Goal: Transaction & Acquisition: Register for event/course

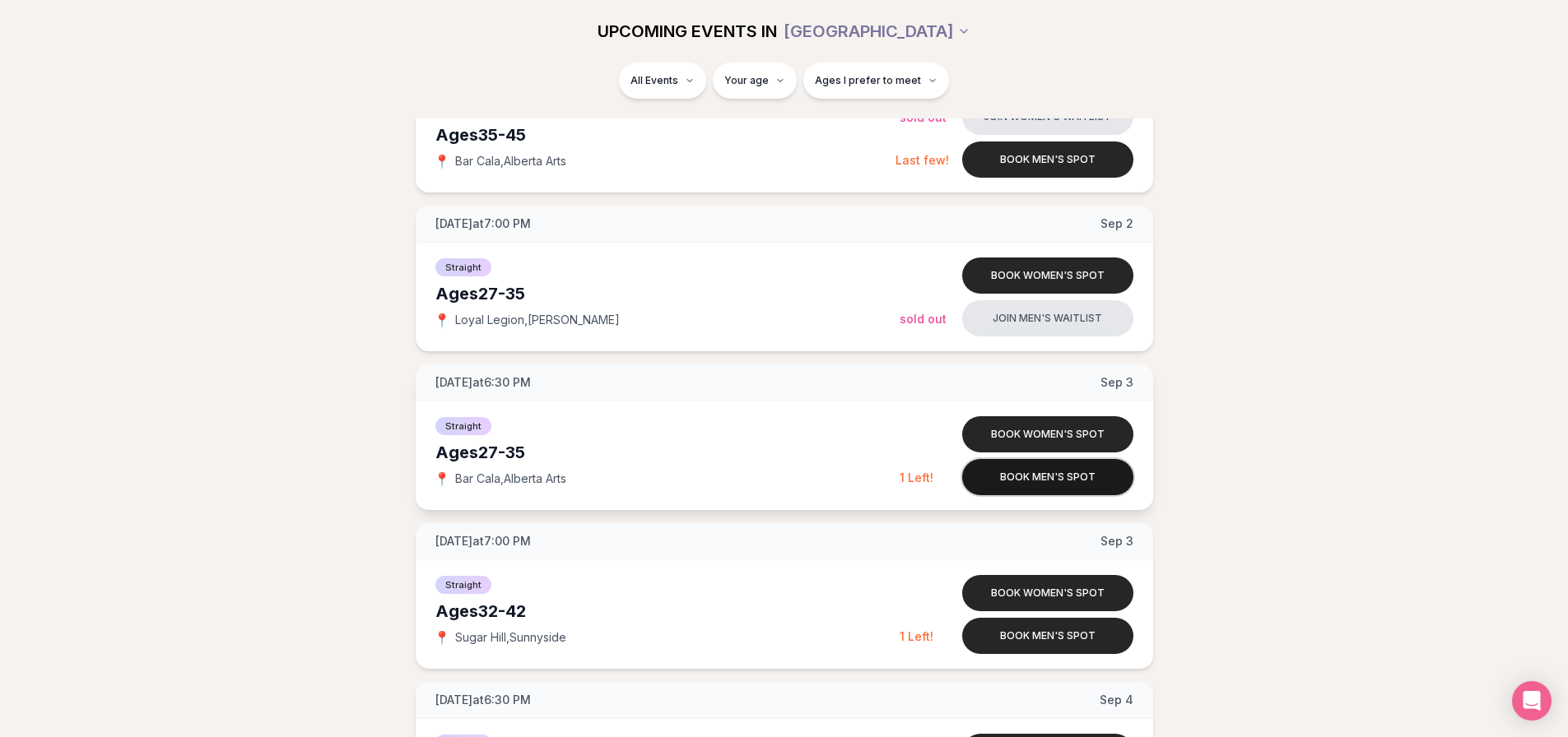
scroll to position [741, 0]
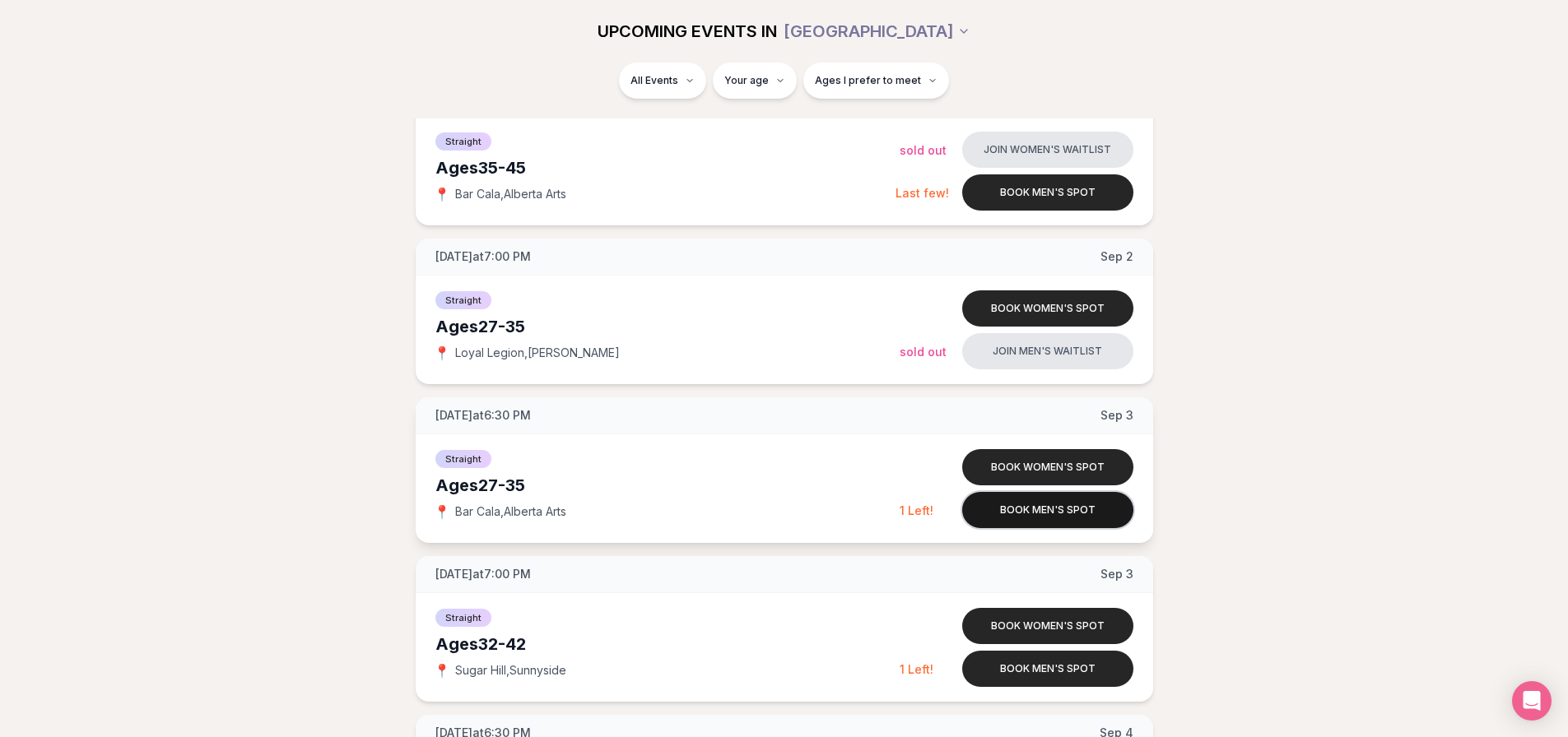
click at [1072, 513] on button "Book men's spot" at bounding box center [1048, 510] width 171 height 36
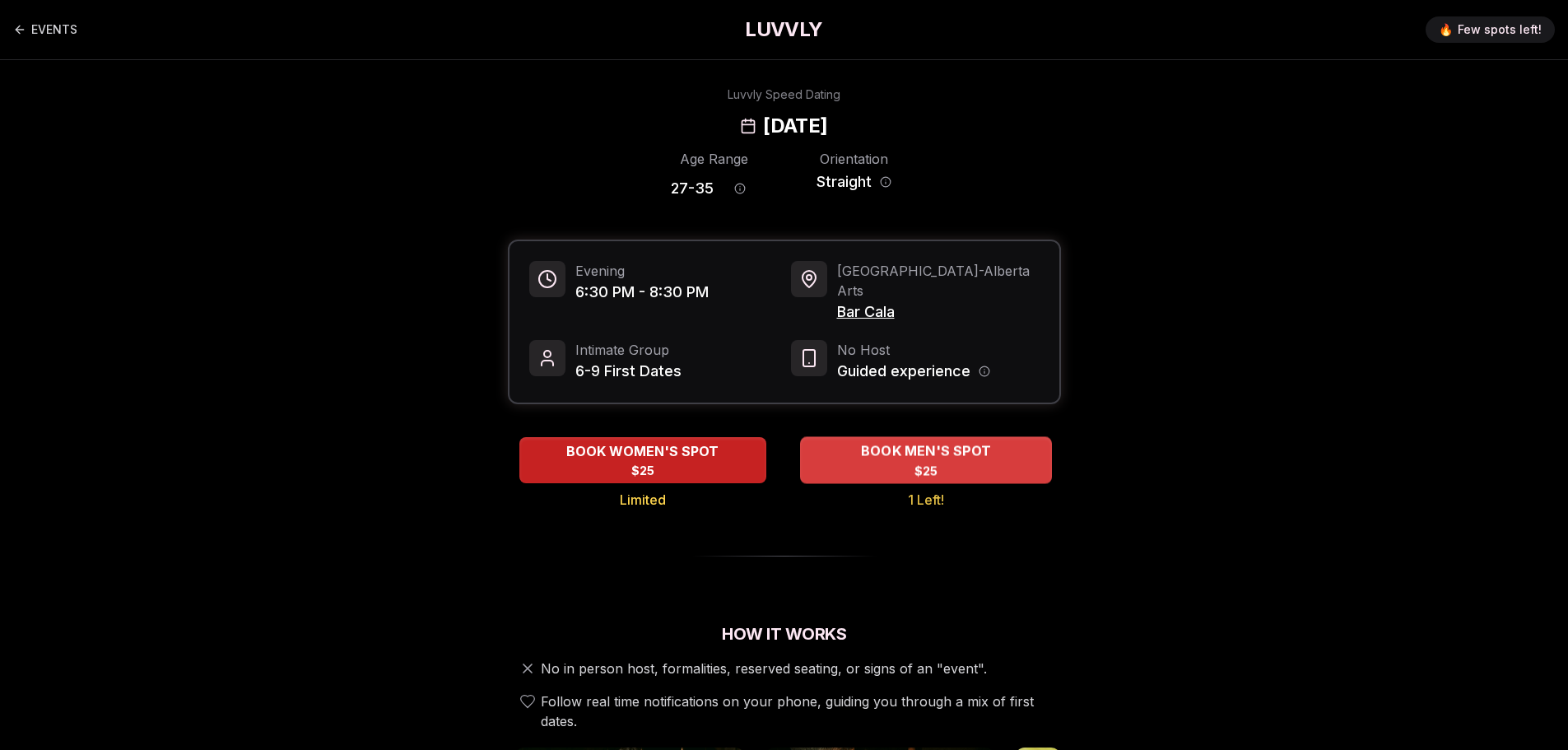
click at [840, 437] on div "BOOK MEN'S SPOT $25" at bounding box center [926, 459] width 252 height 45
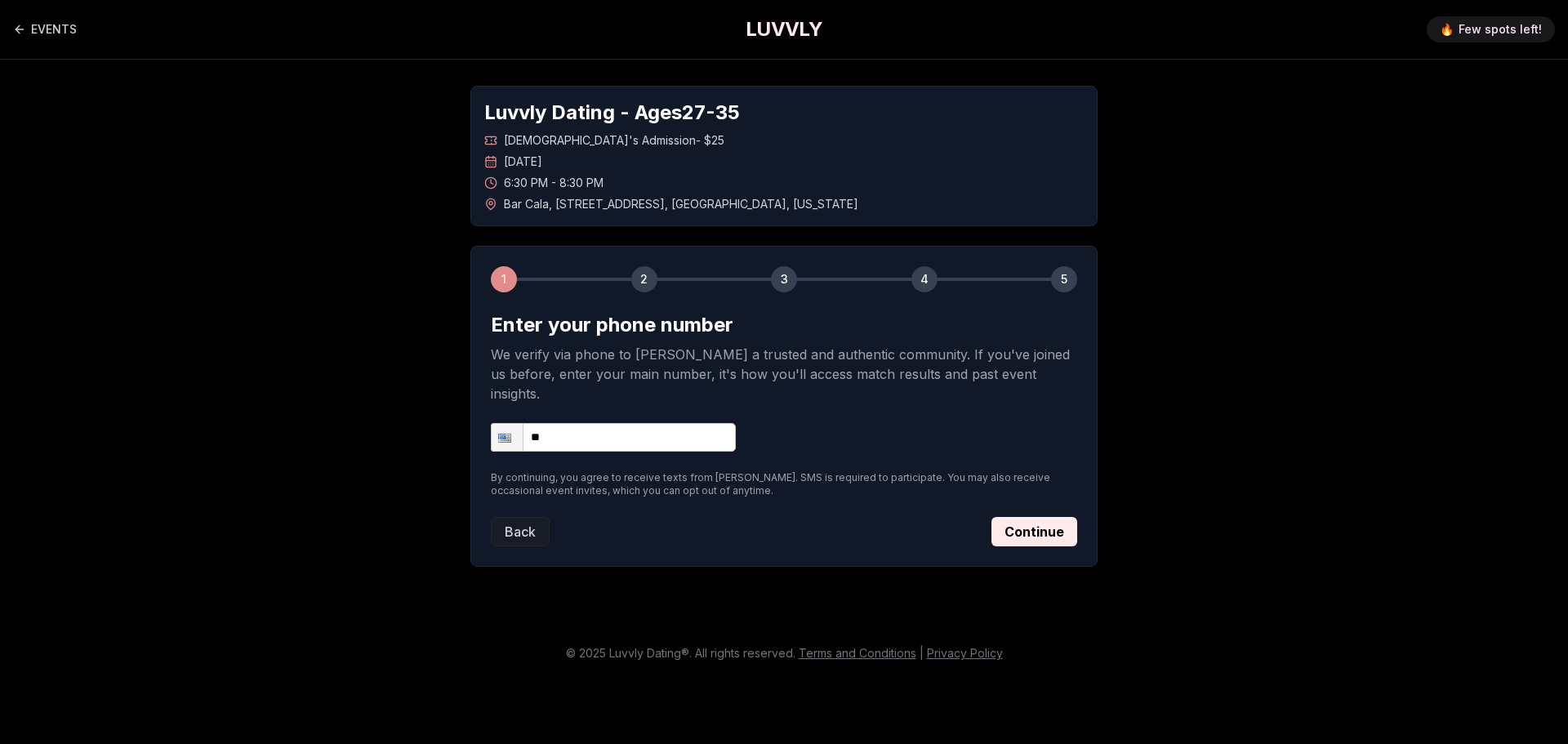
click at [1297, 301] on div "Luvvly Dating - Ages [DEMOGRAPHIC_DATA] [DEMOGRAPHIC_DATA]'s Admission - $25 [D…" at bounding box center [784, 326] width 1143 height 533
click at [591, 423] on input "**" at bounding box center [612, 437] width 245 height 28
type input "**********"
click at [1011, 517] on button "Continue" at bounding box center [1035, 531] width 86 height 29
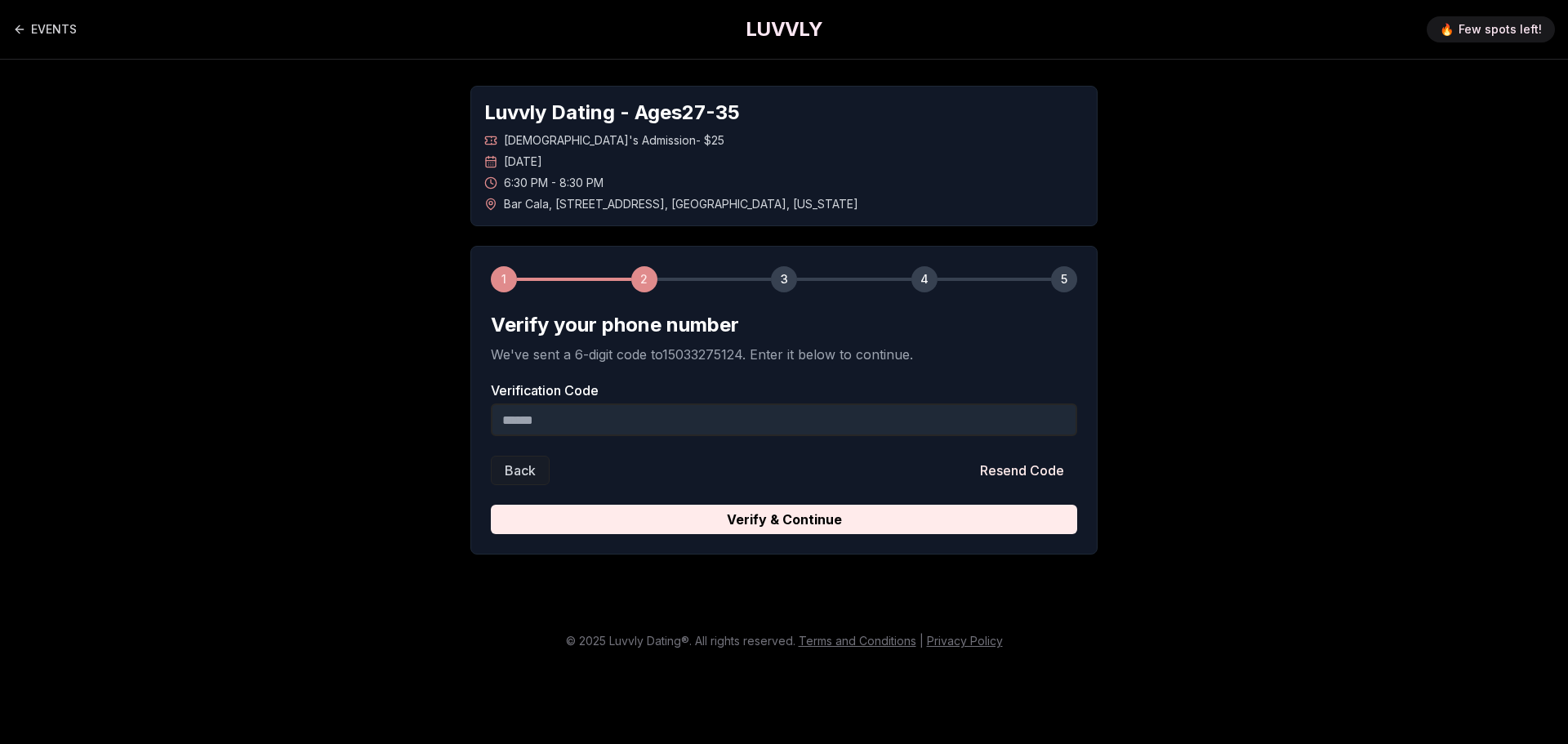
click at [610, 423] on input "Verification Code" at bounding box center [784, 420] width 587 height 33
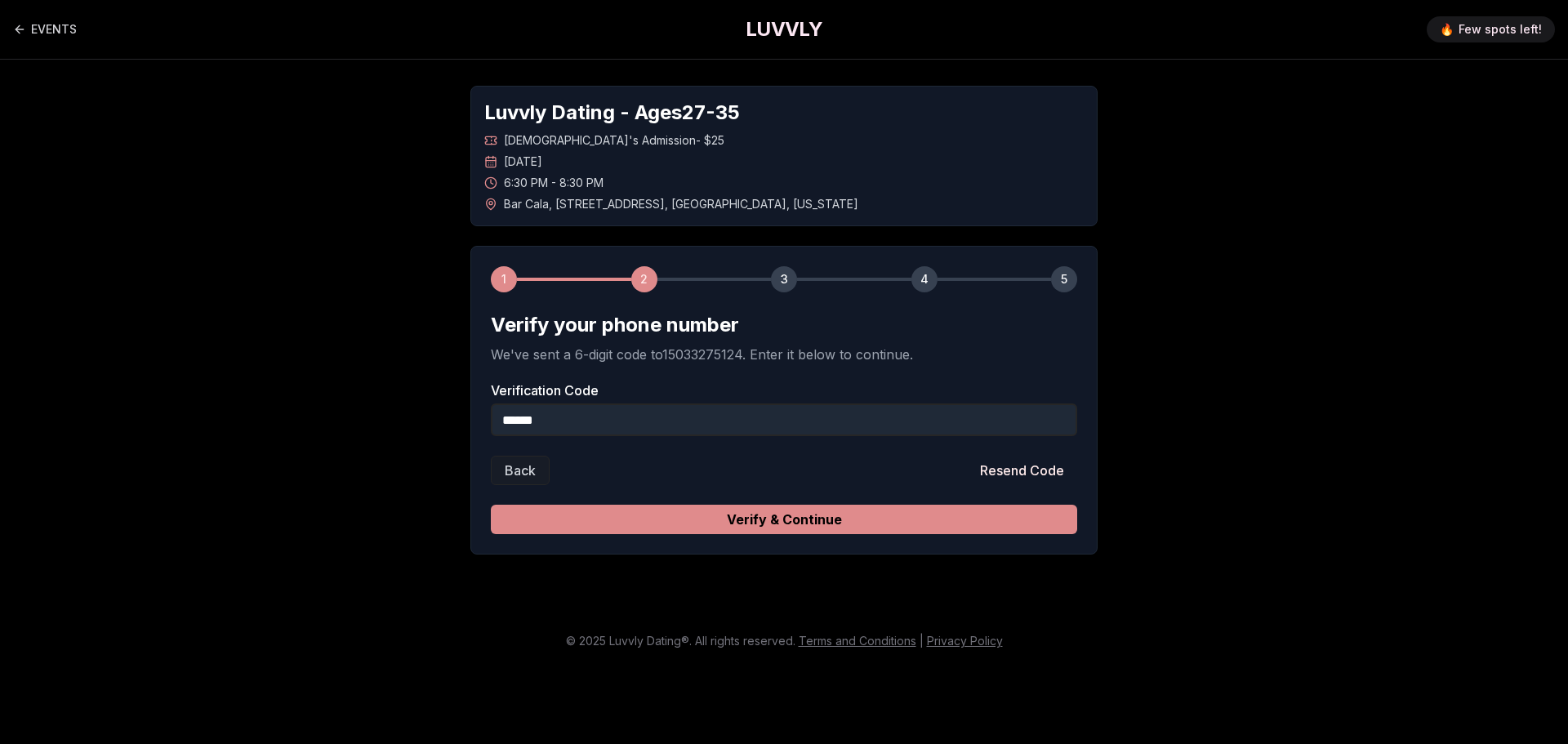
type input "******"
click at [695, 508] on button "Verify & Continue" at bounding box center [784, 520] width 587 height 29
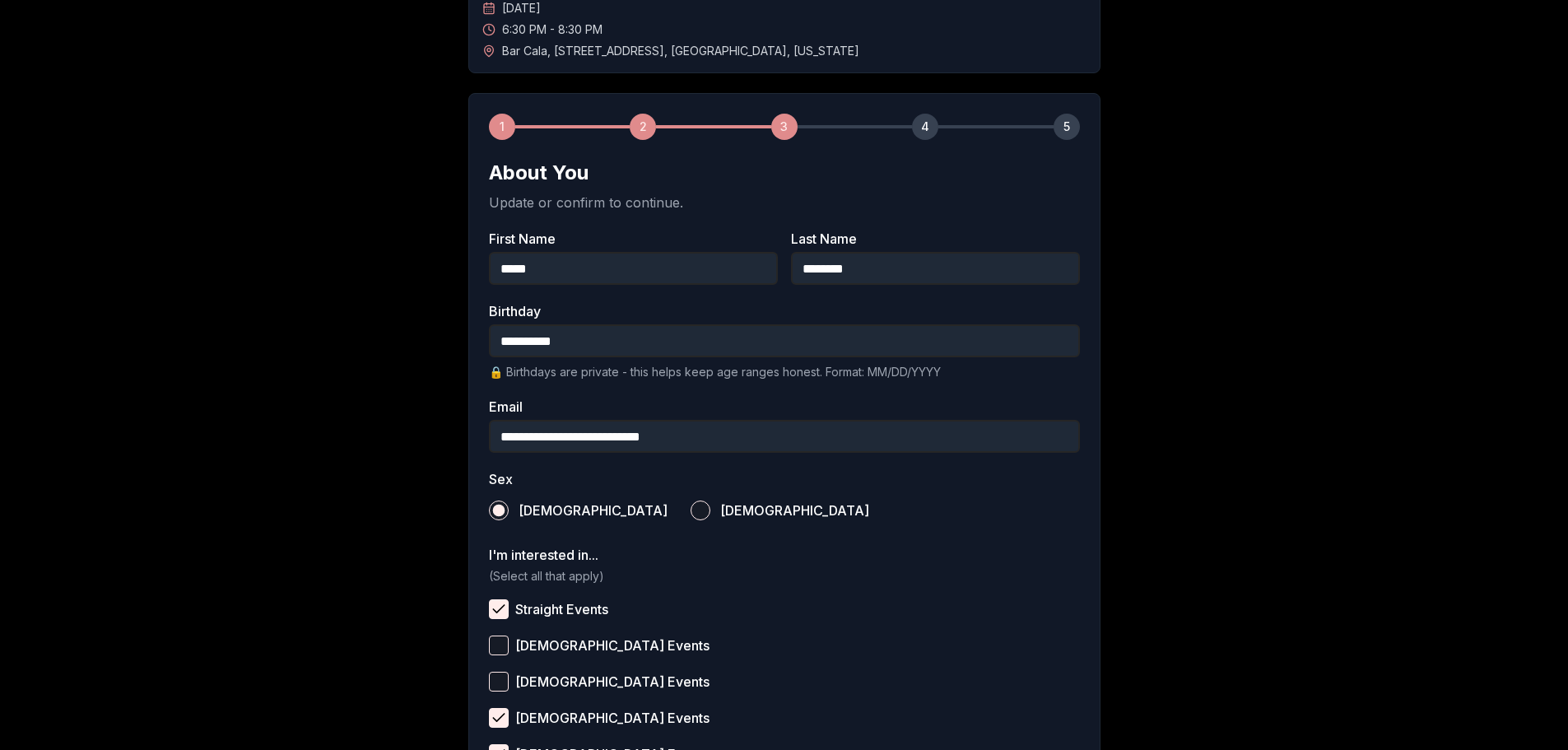
scroll to position [164, 0]
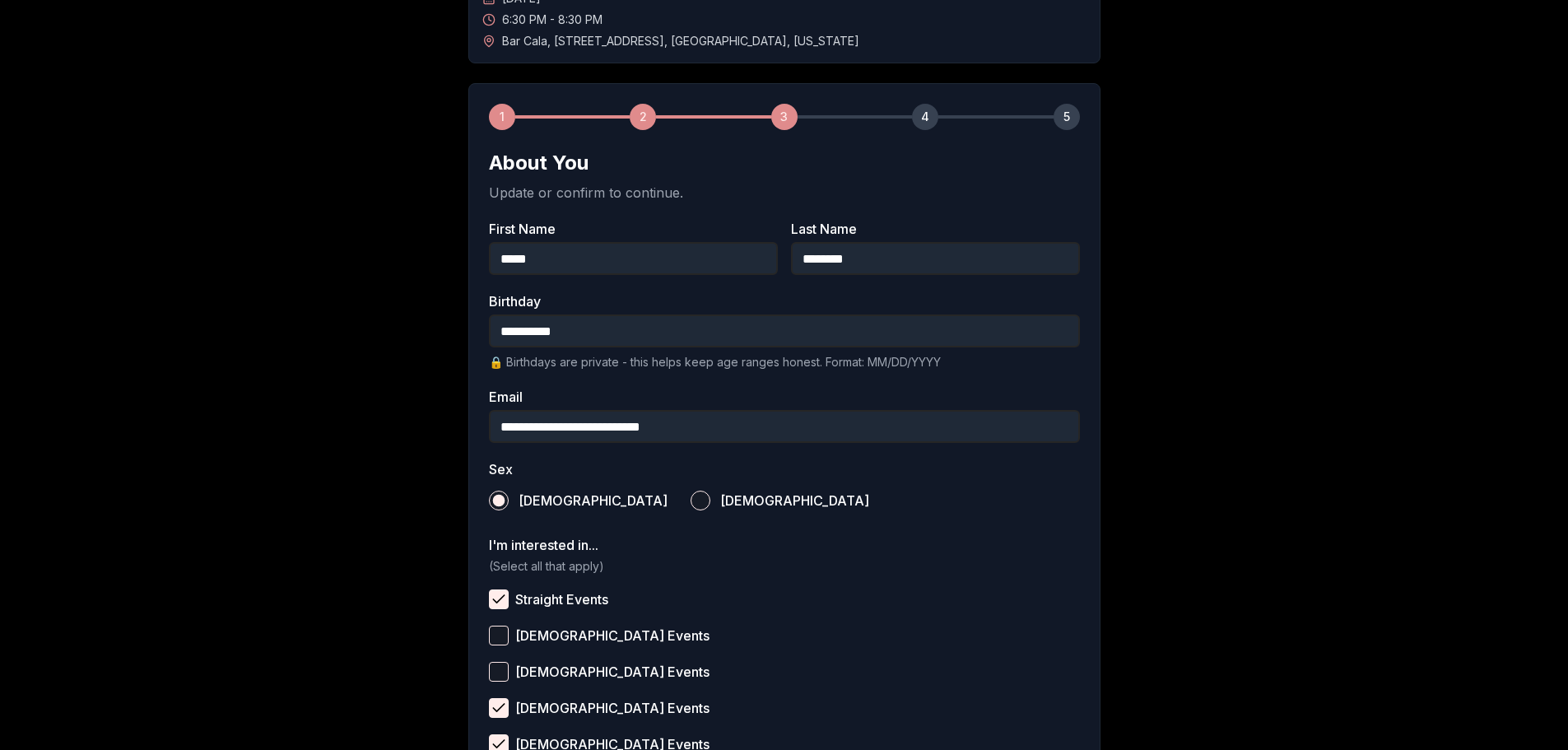
click at [517, 428] on input "**********" at bounding box center [784, 427] width 591 height 33
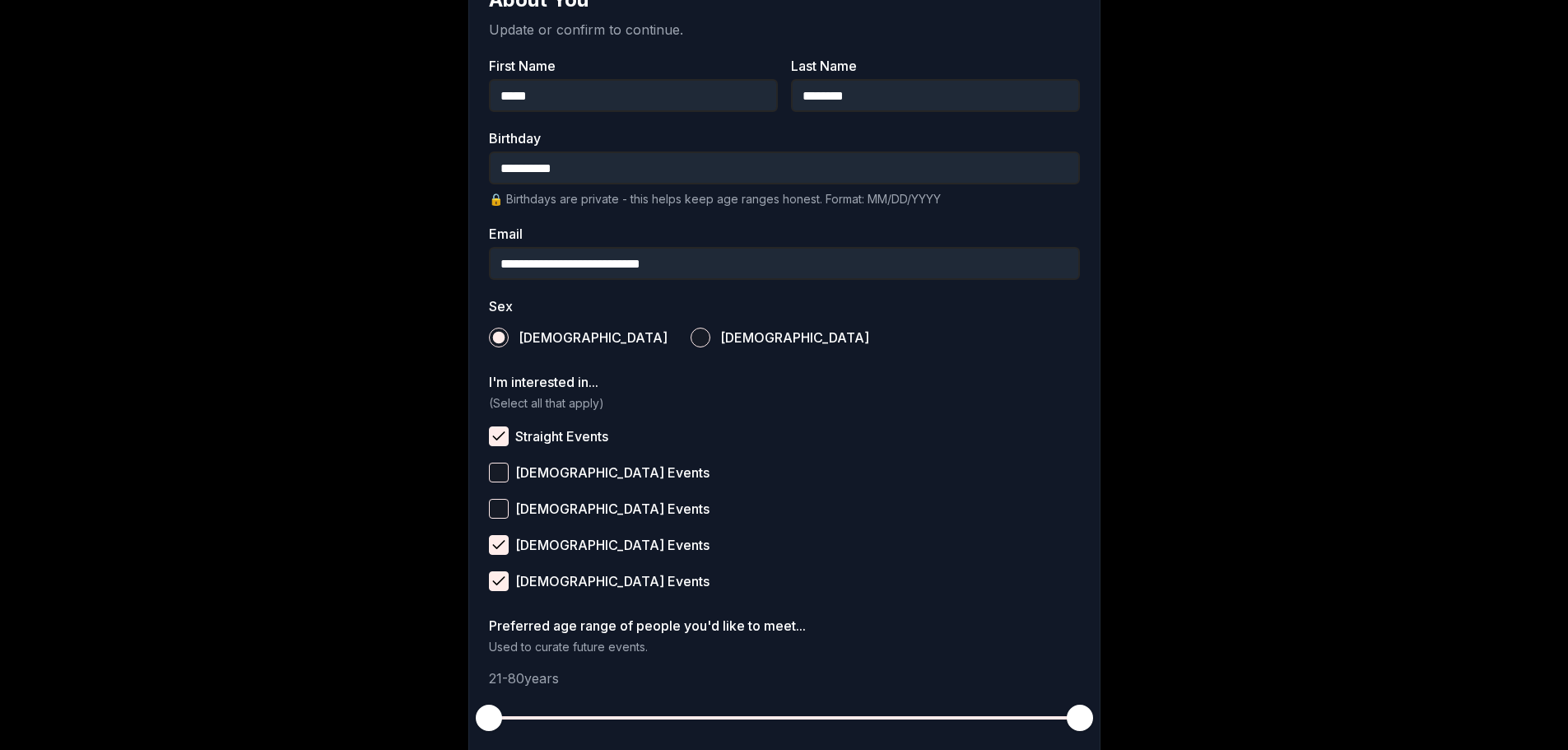
scroll to position [329, 0]
click at [567, 539] on span "[DEMOGRAPHIC_DATA] Events" at bounding box center [613, 543] width 194 height 13
click at [509, 539] on button "[DEMOGRAPHIC_DATA] Events" at bounding box center [498, 542] width 19 height 19
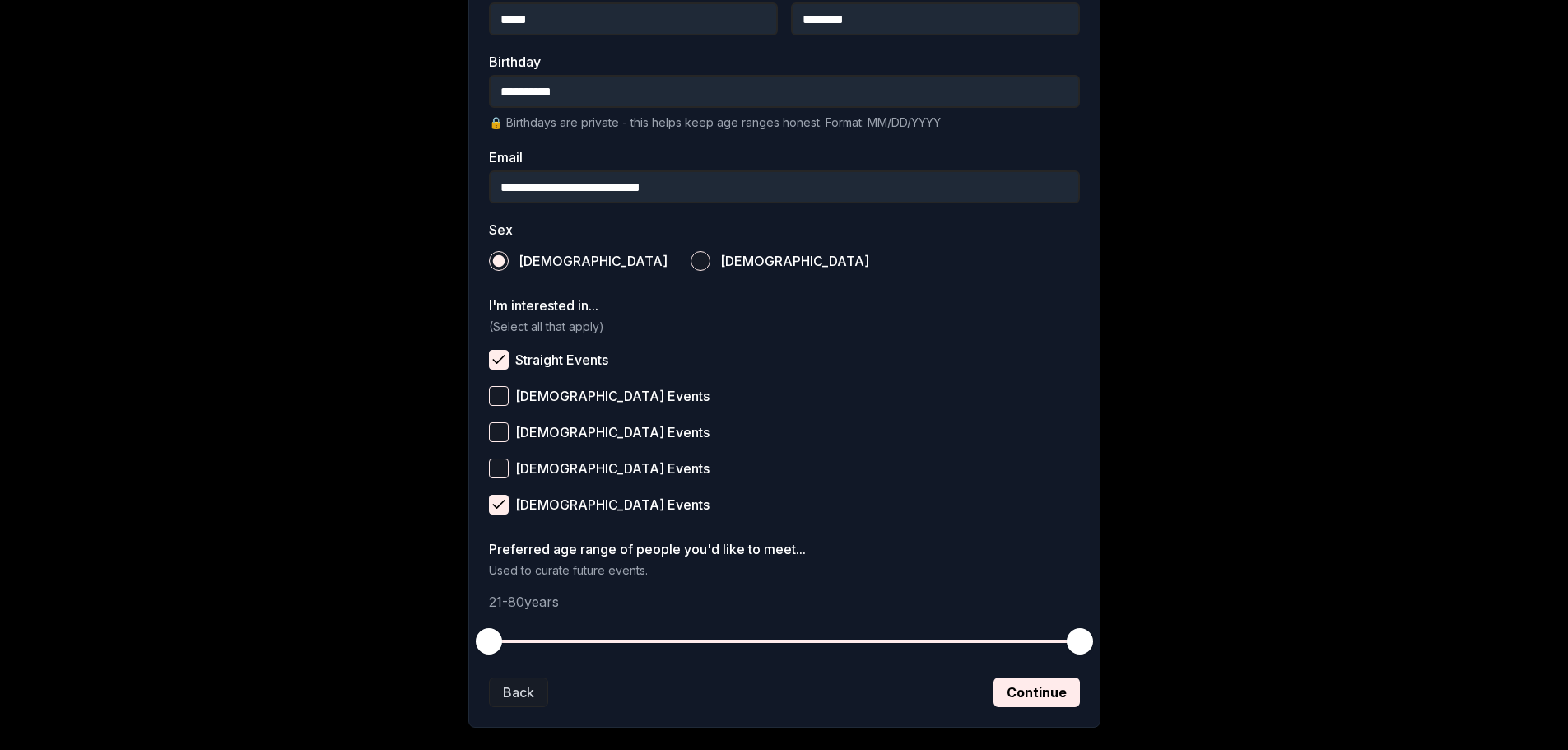
scroll to position [490, 0]
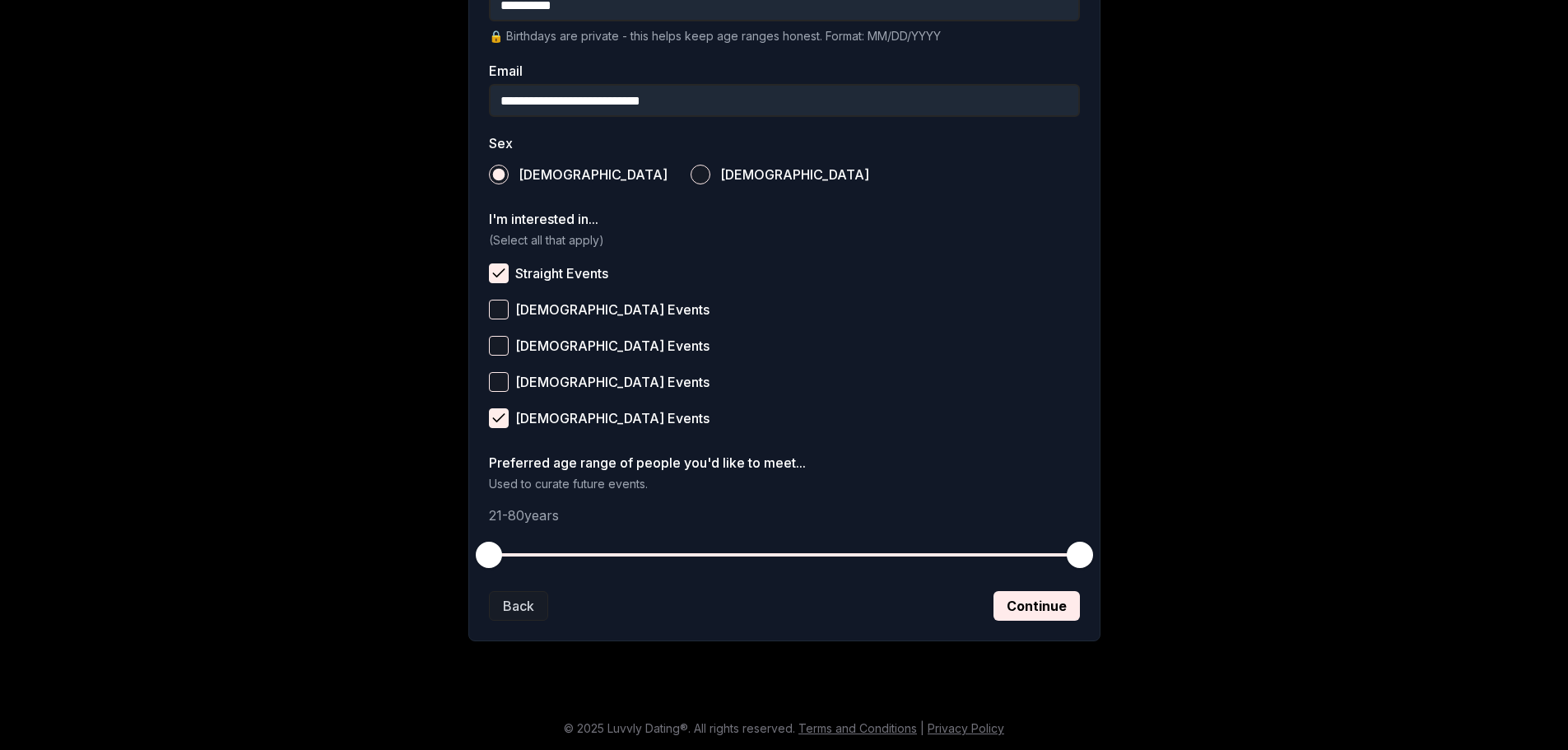
click at [1050, 606] on button "Continue" at bounding box center [1037, 606] width 87 height 30
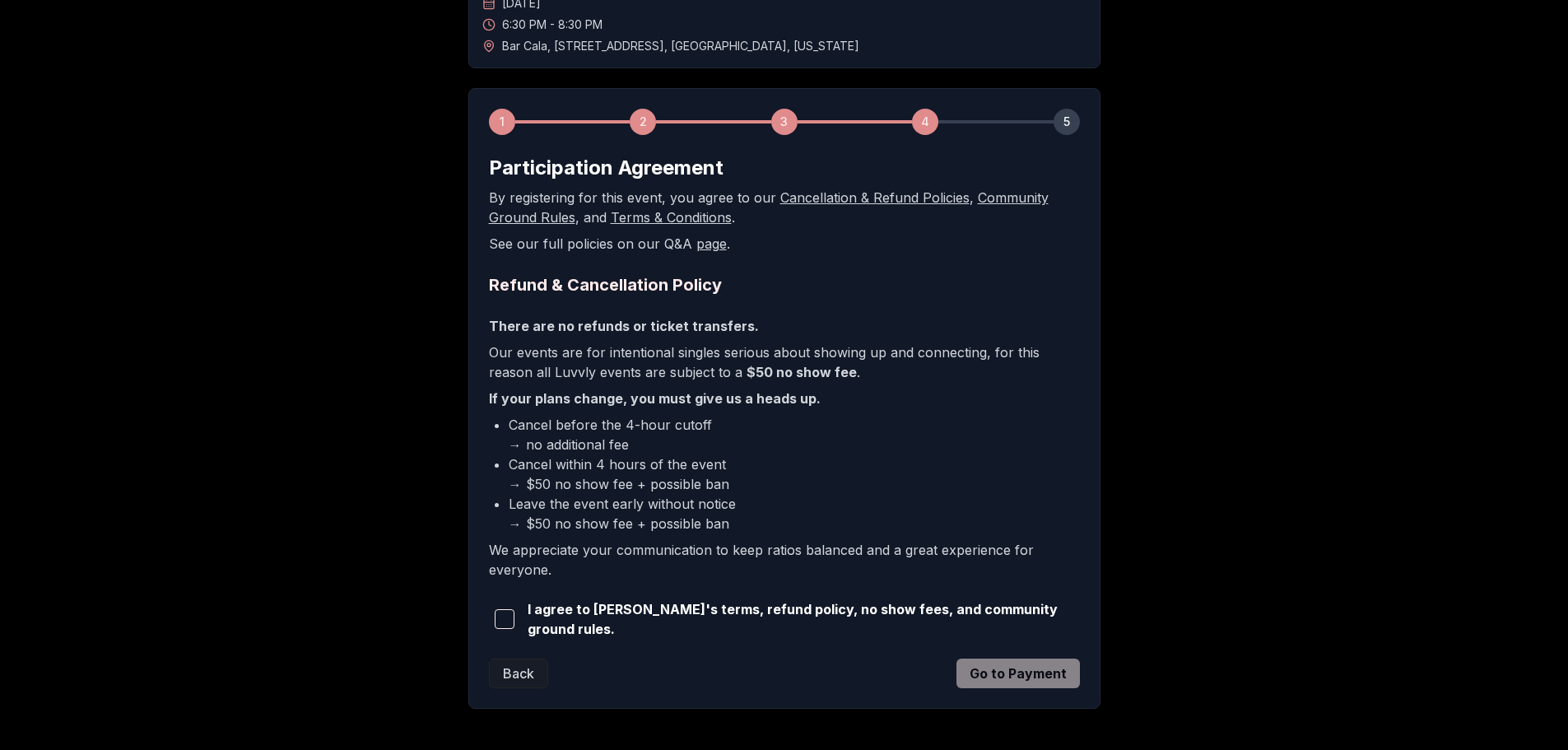
scroll to position [164, 0]
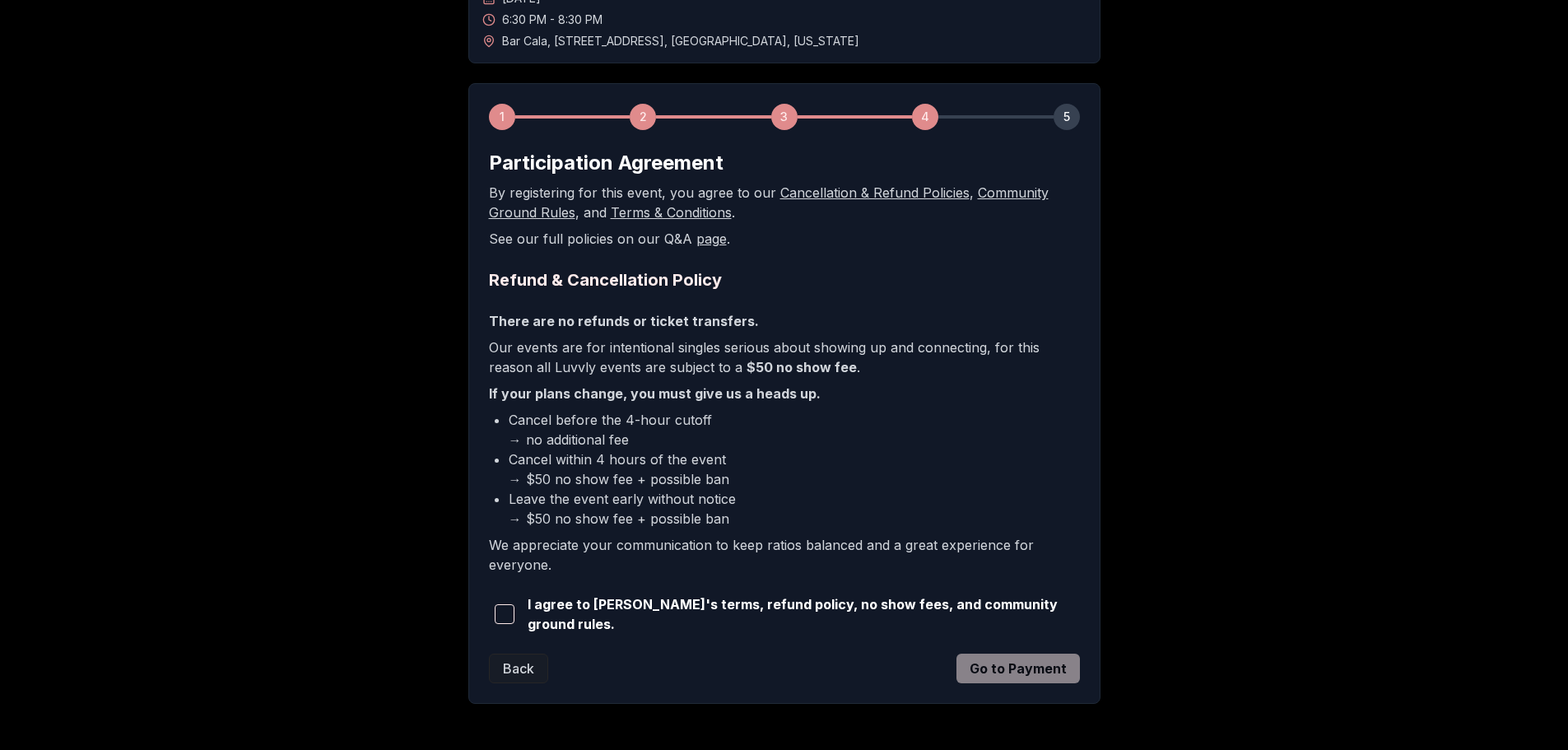
click at [508, 607] on span "button" at bounding box center [504, 613] width 19 height 19
click at [1003, 669] on button "Go to Payment" at bounding box center [1018, 668] width 124 height 30
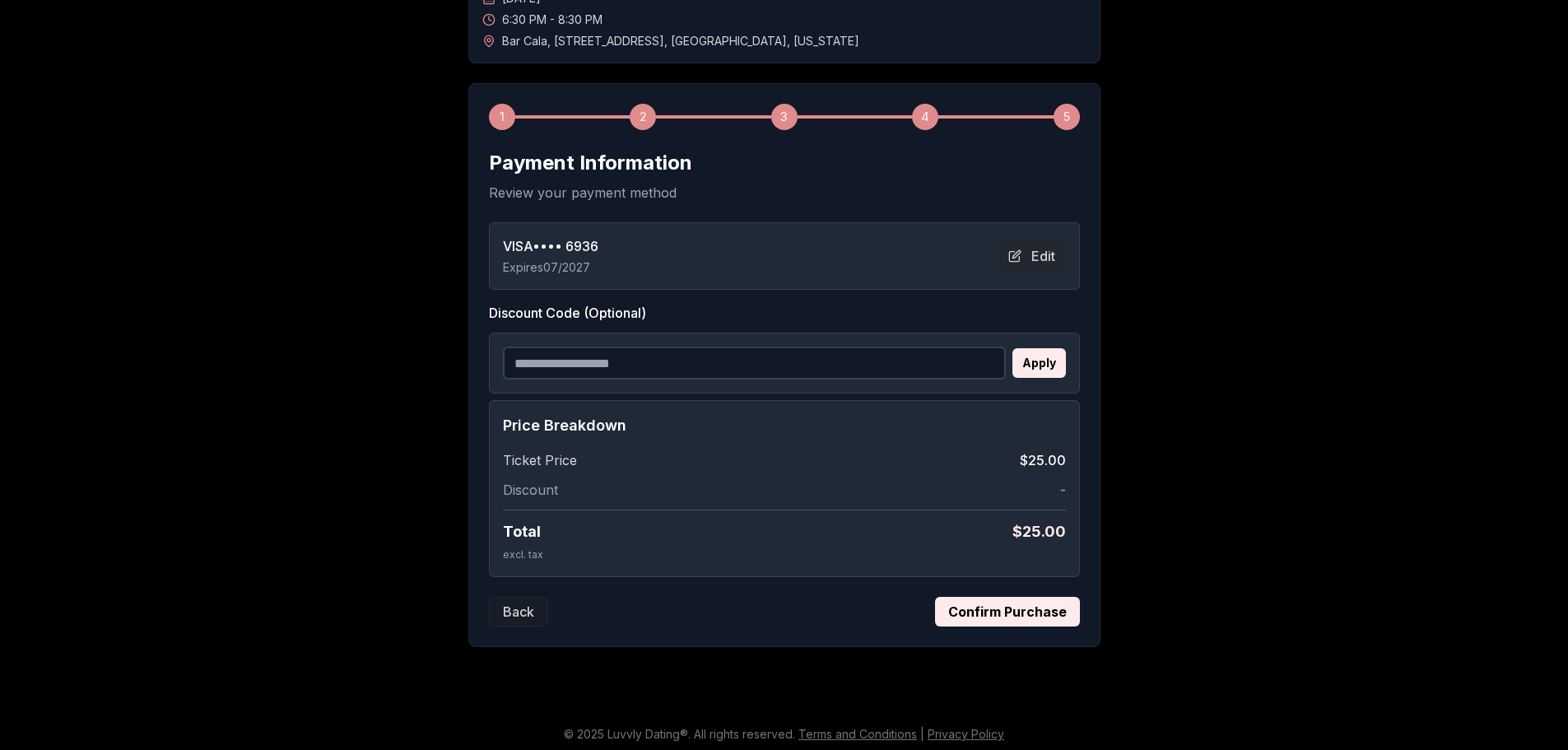
click at [618, 364] on input "Discount Code (Optional)" at bounding box center [754, 363] width 503 height 33
paste input "**********"
type input "**********"
click at [1019, 369] on button "Apply" at bounding box center [1039, 363] width 54 height 30
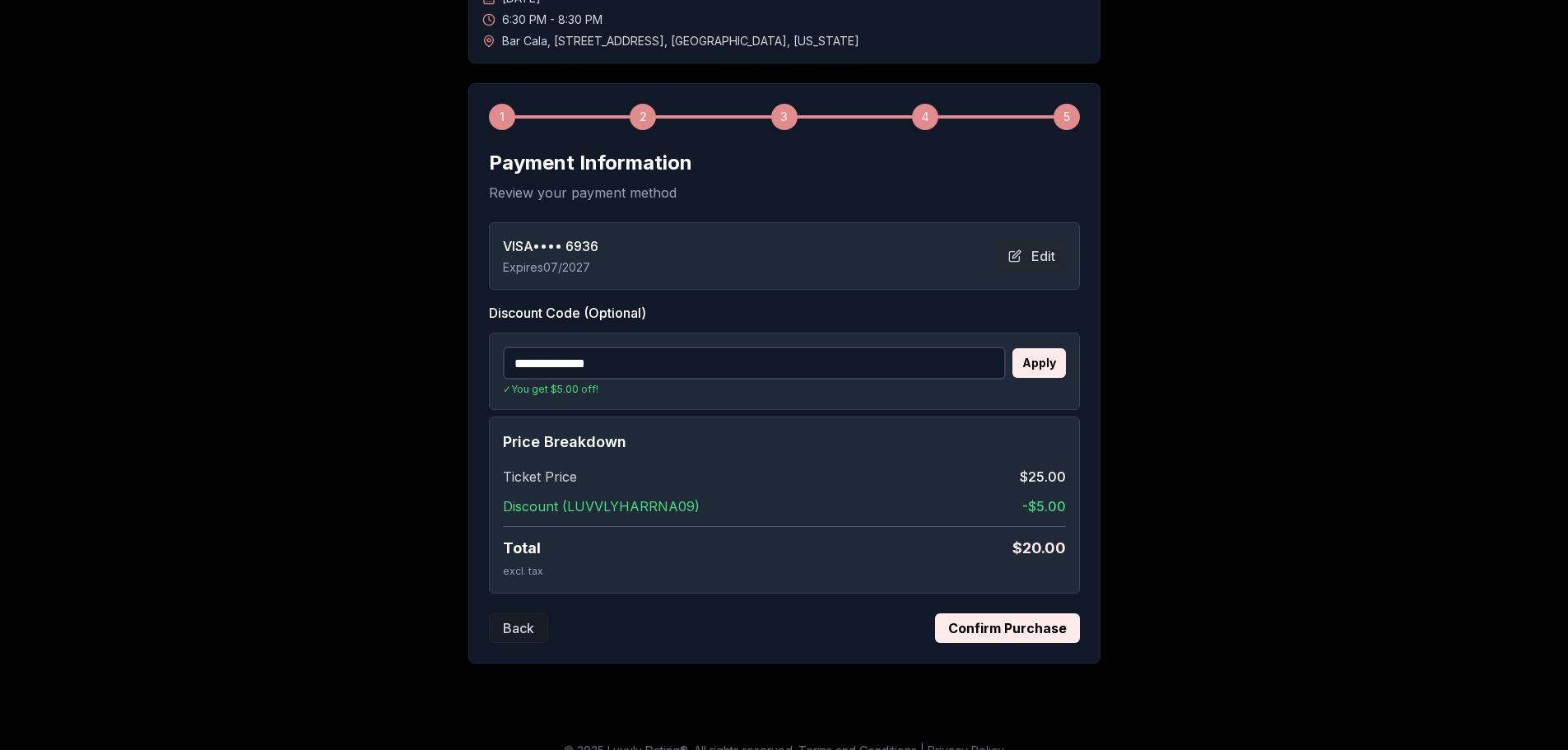
click at [1067, 620] on button "Confirm Purchase" at bounding box center [1007, 628] width 145 height 30
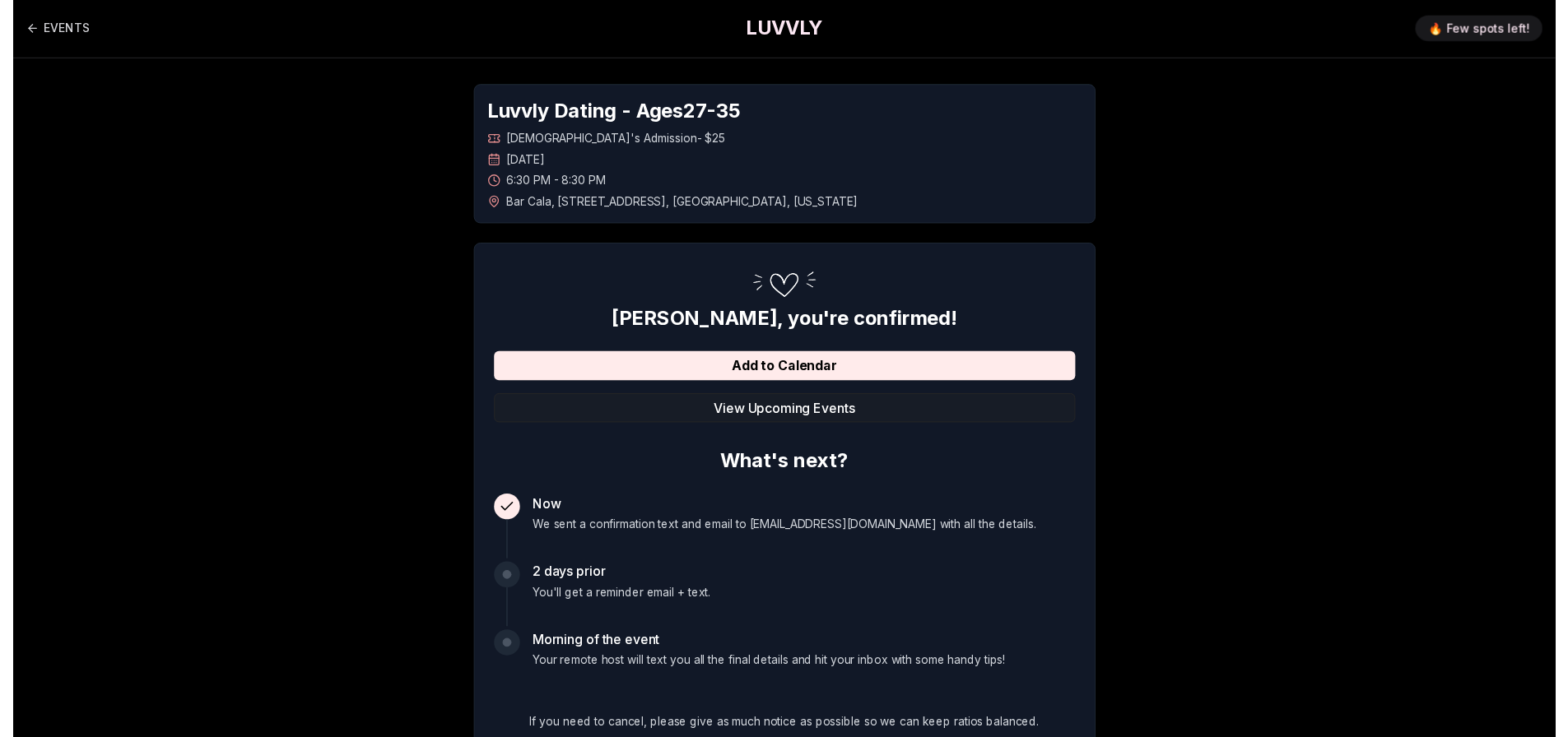
scroll to position [0, 0]
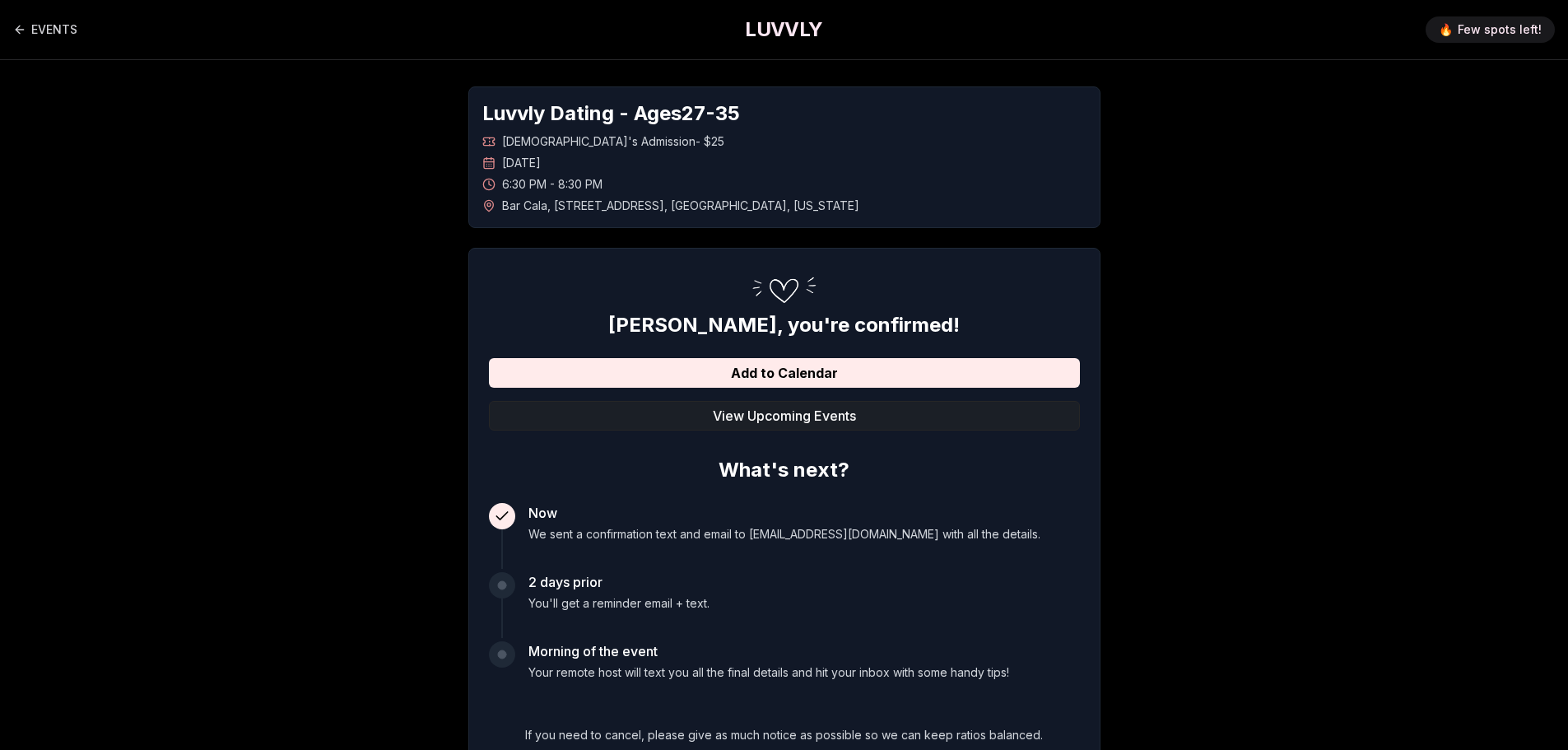
click at [779, 417] on button "View Upcoming Events" at bounding box center [784, 416] width 591 height 30
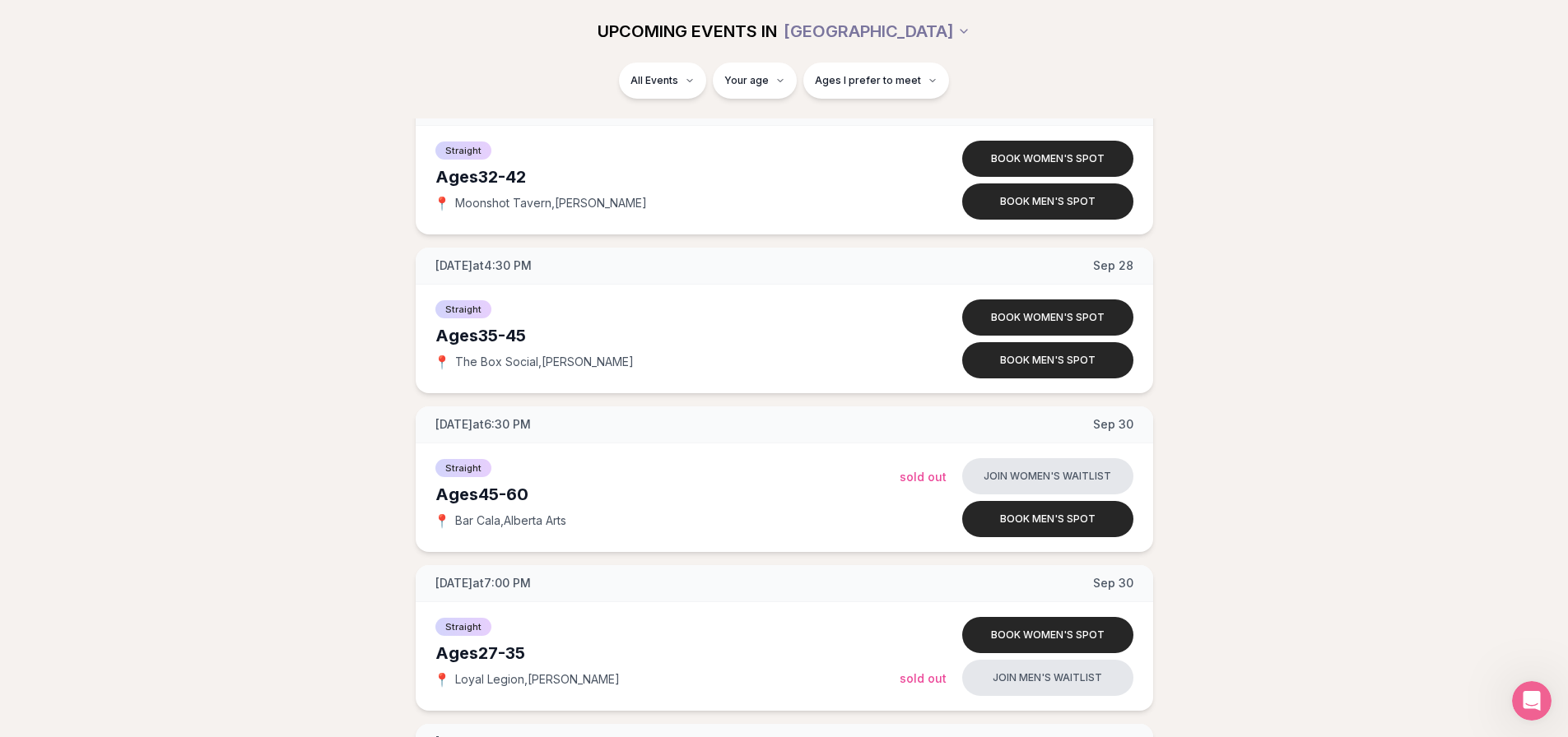
scroll to position [5348, 0]
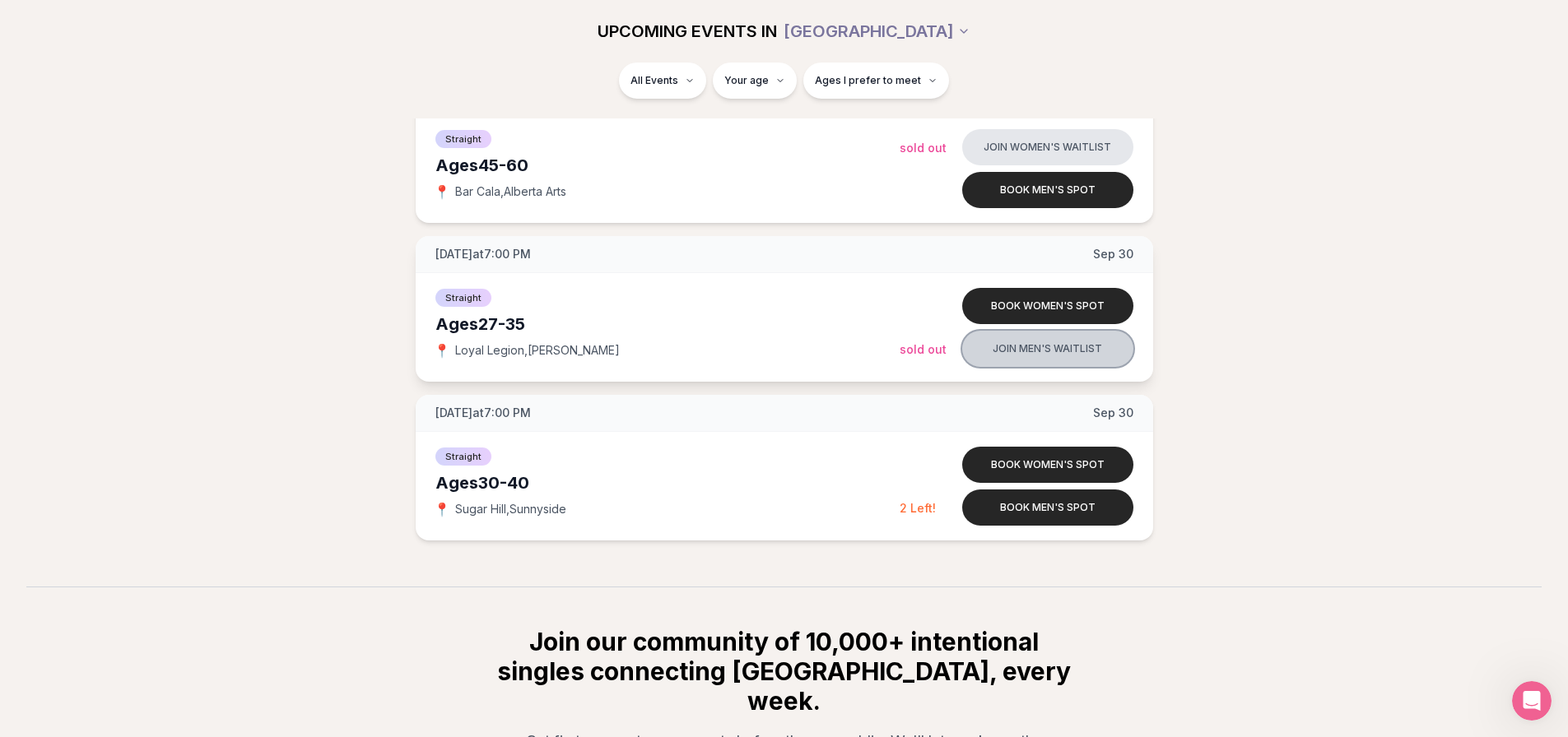
click at [1096, 350] on button "Join men's waitlist" at bounding box center [1048, 348] width 171 height 36
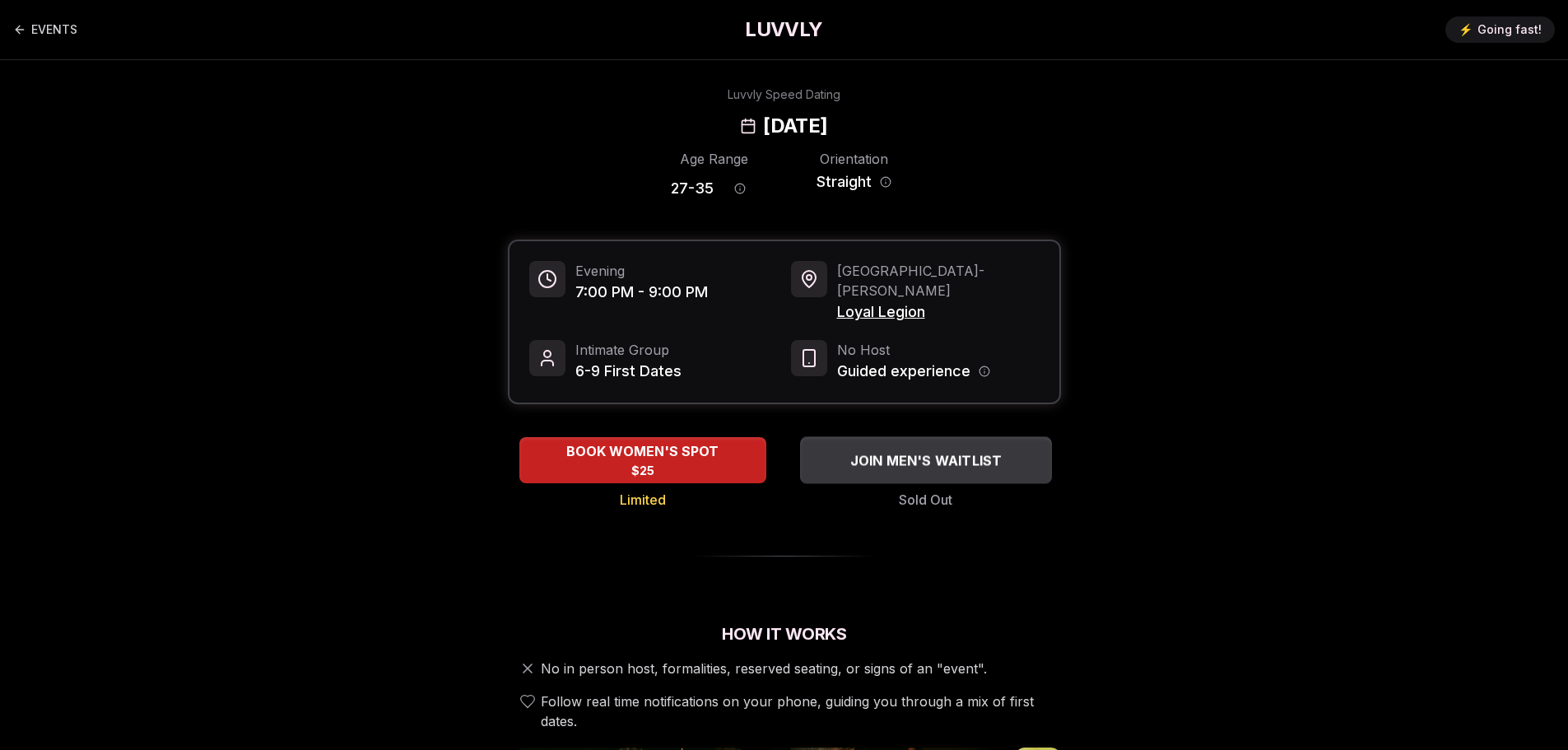
click at [998, 450] on span "JOIN MEN'S WAITLIST" at bounding box center [926, 459] width 159 height 19
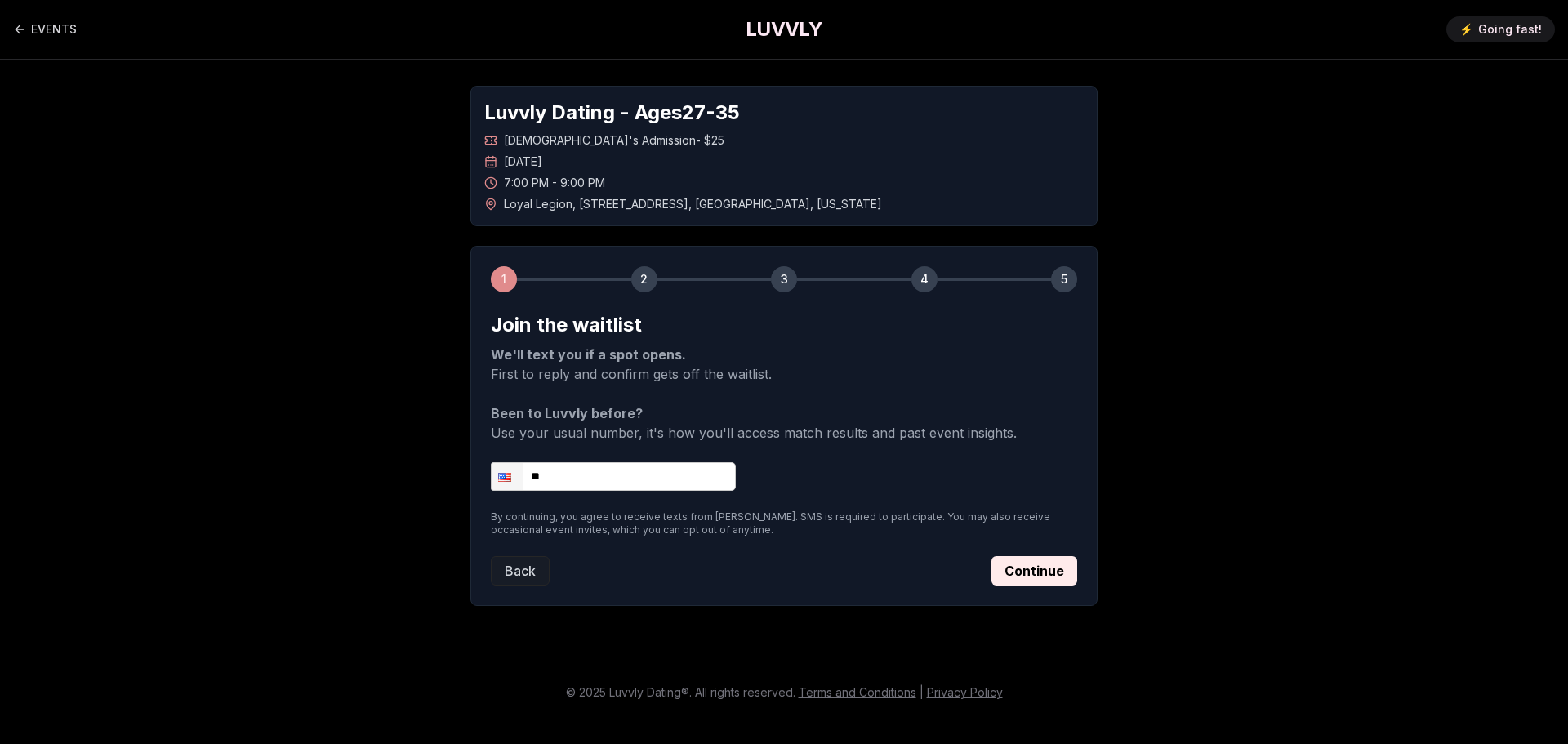
click at [554, 562] on div "Back Continue" at bounding box center [784, 571] width 587 height 29
click at [532, 563] on button "Back" at bounding box center [520, 571] width 59 height 29
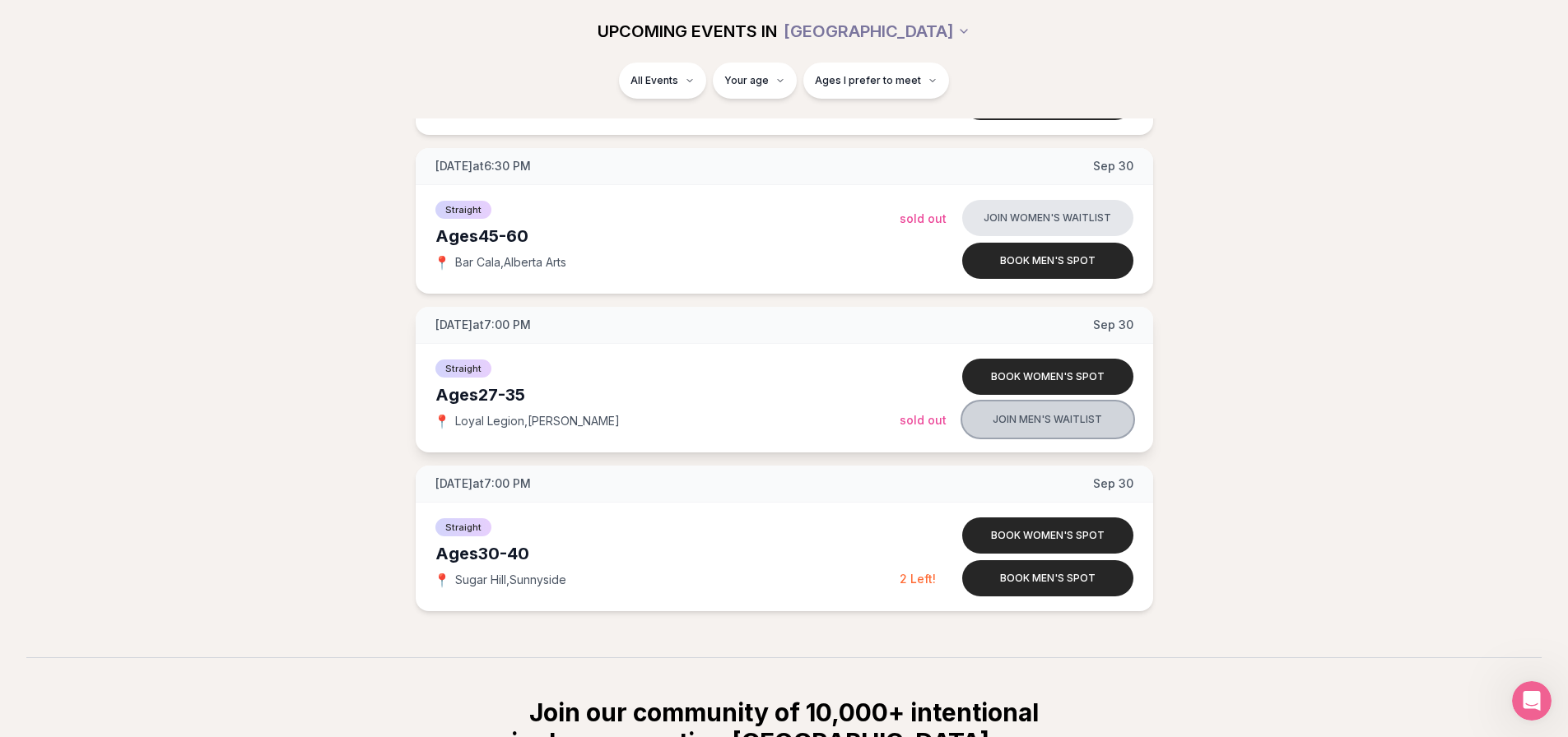
click at [1091, 419] on button "Join men's waitlist" at bounding box center [1048, 419] width 171 height 36
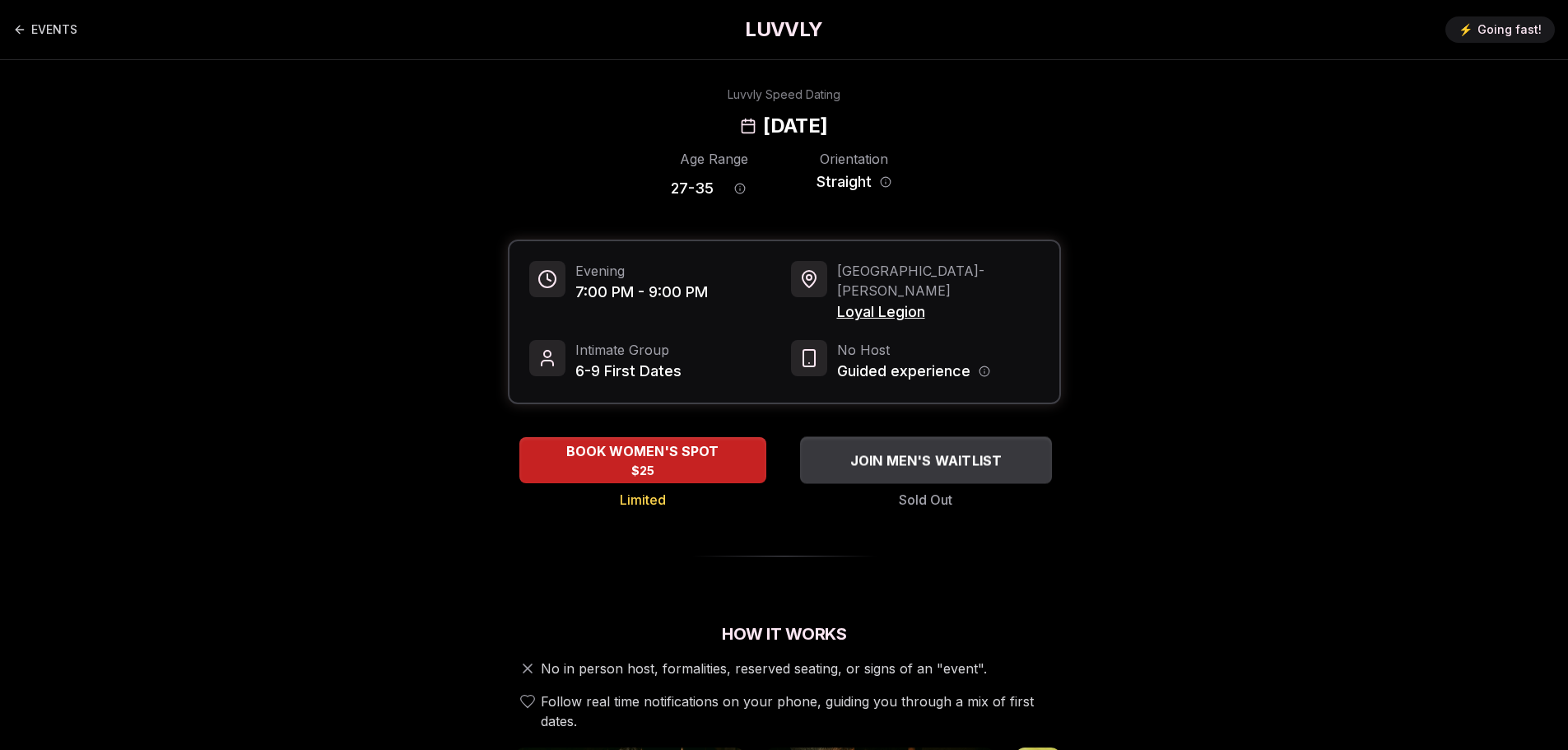
click at [976, 450] on span "JOIN MEN'S WAITLIST" at bounding box center [926, 459] width 159 height 19
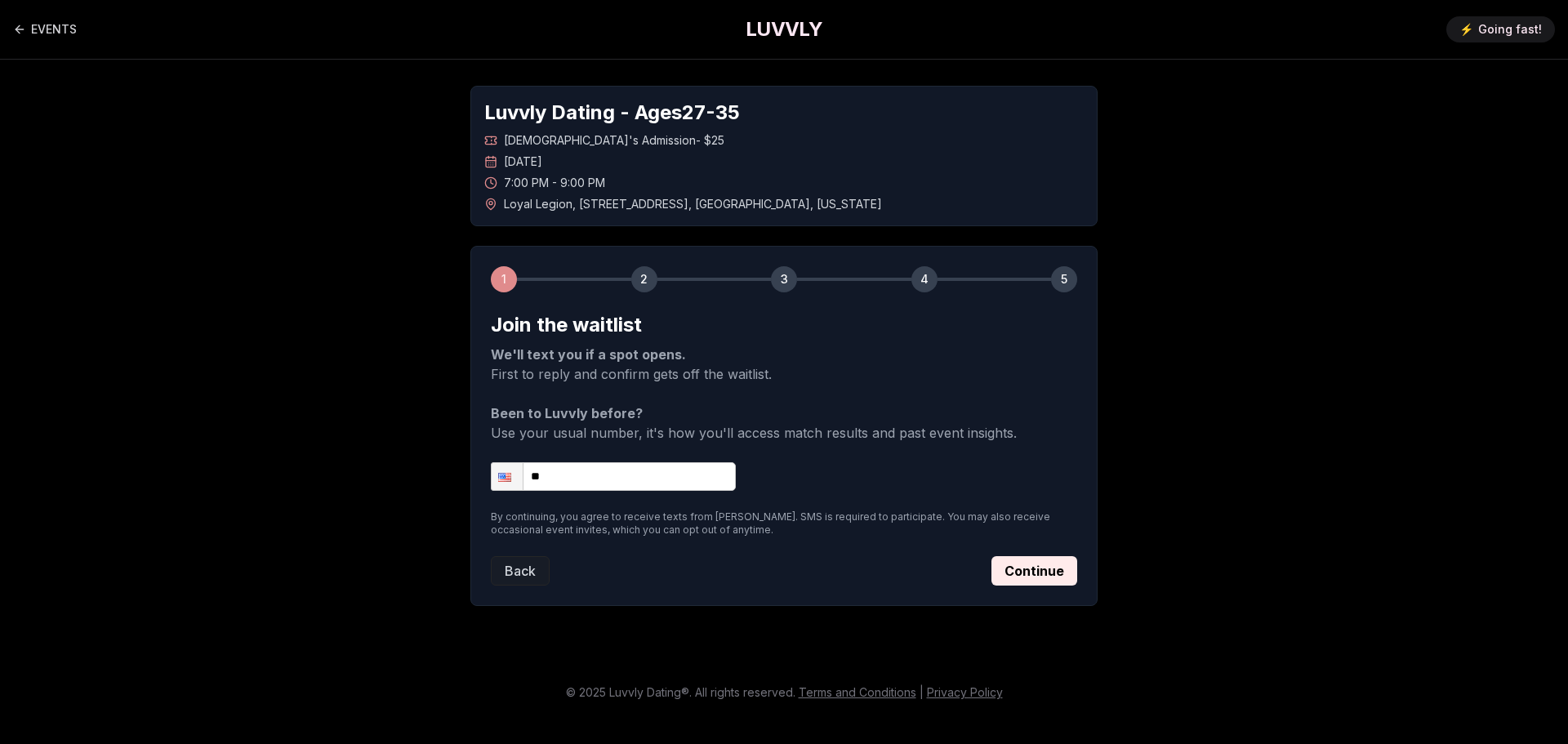
click at [636, 469] on input "**" at bounding box center [612, 476] width 245 height 28
type input "**********"
click at [994, 575] on button "Continue" at bounding box center [1035, 571] width 86 height 29
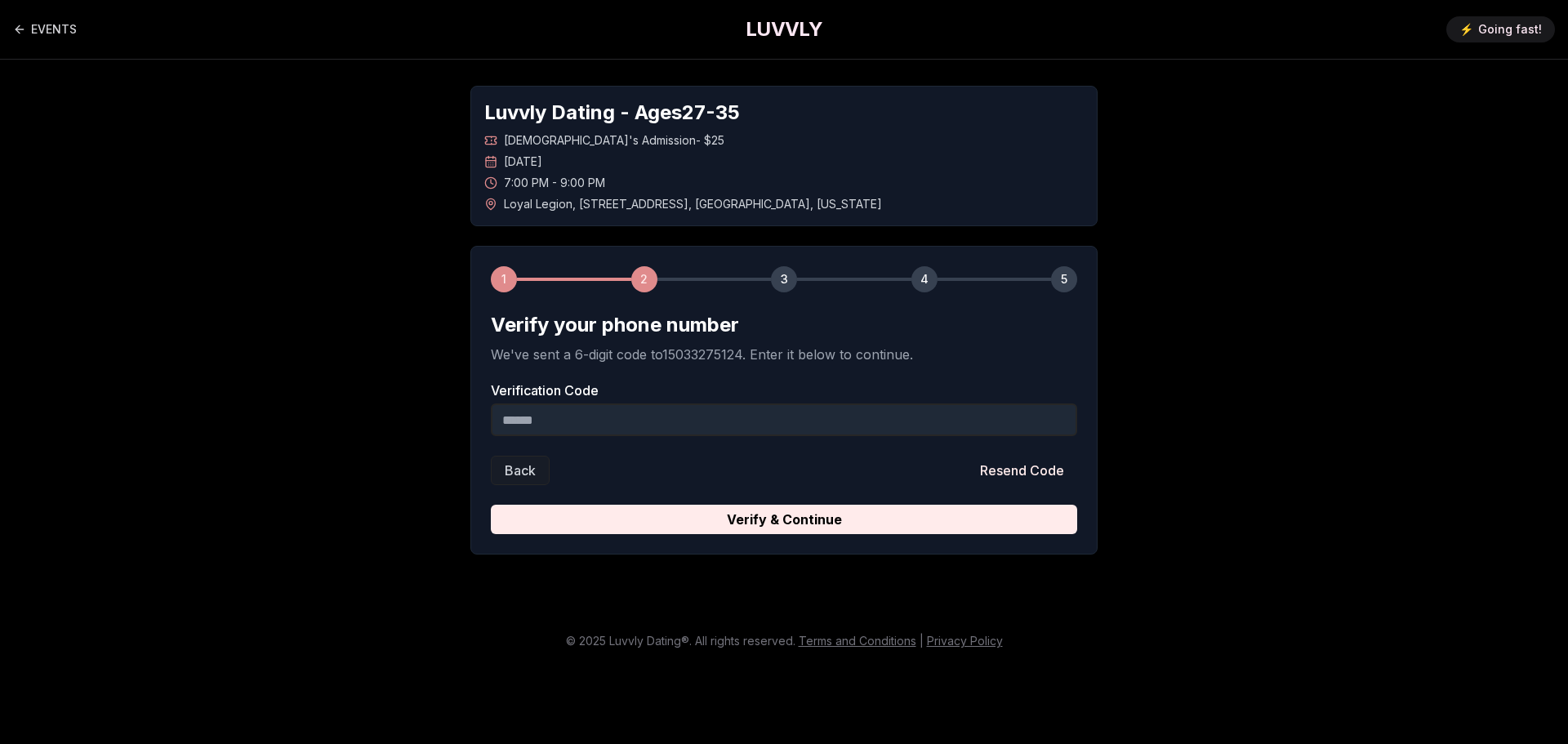
click at [603, 423] on input "Verification Code" at bounding box center [784, 420] width 587 height 33
type input "******"
click at [490, 505] on button "Verify & Continue" at bounding box center [784, 520] width 587 height 29
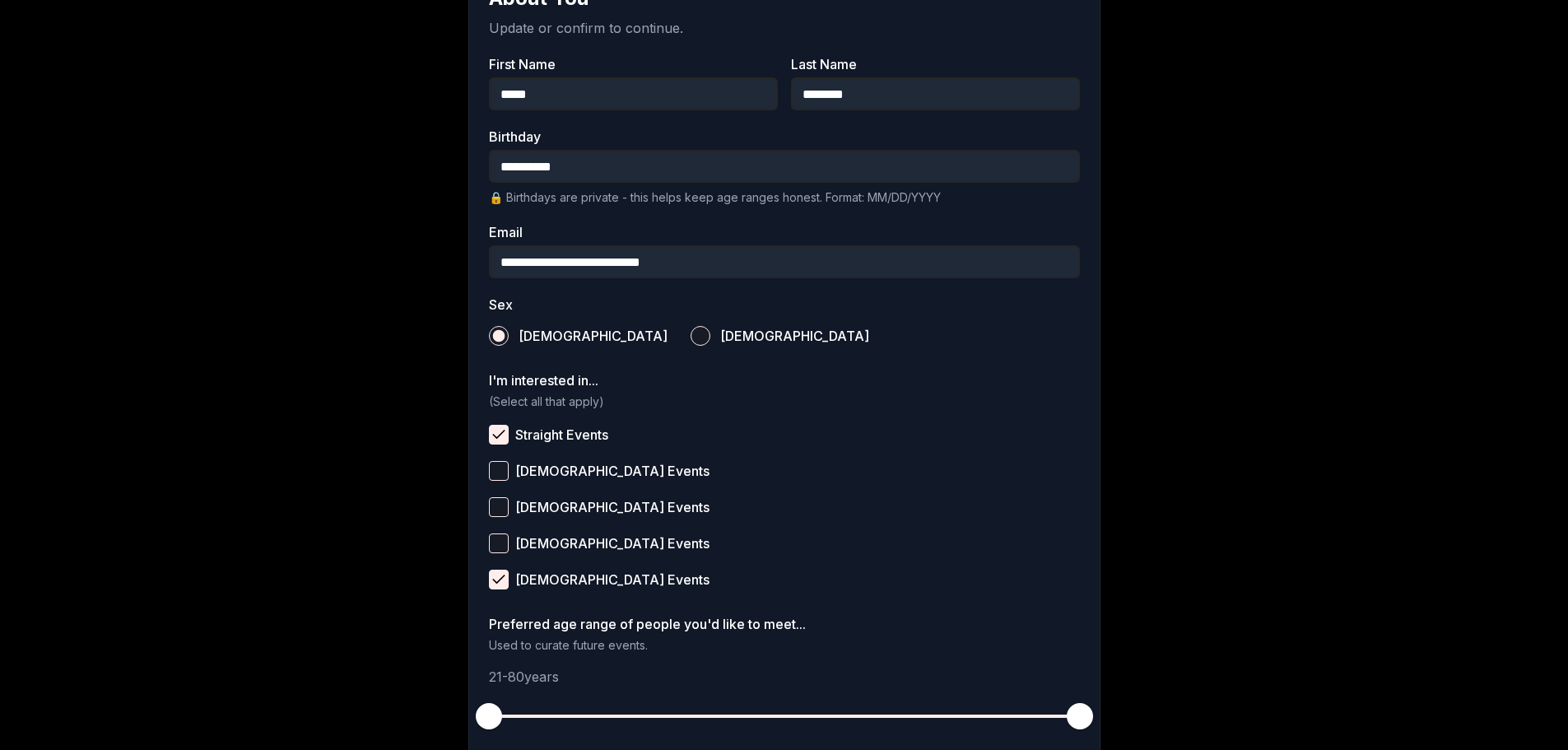
scroll to position [490, 0]
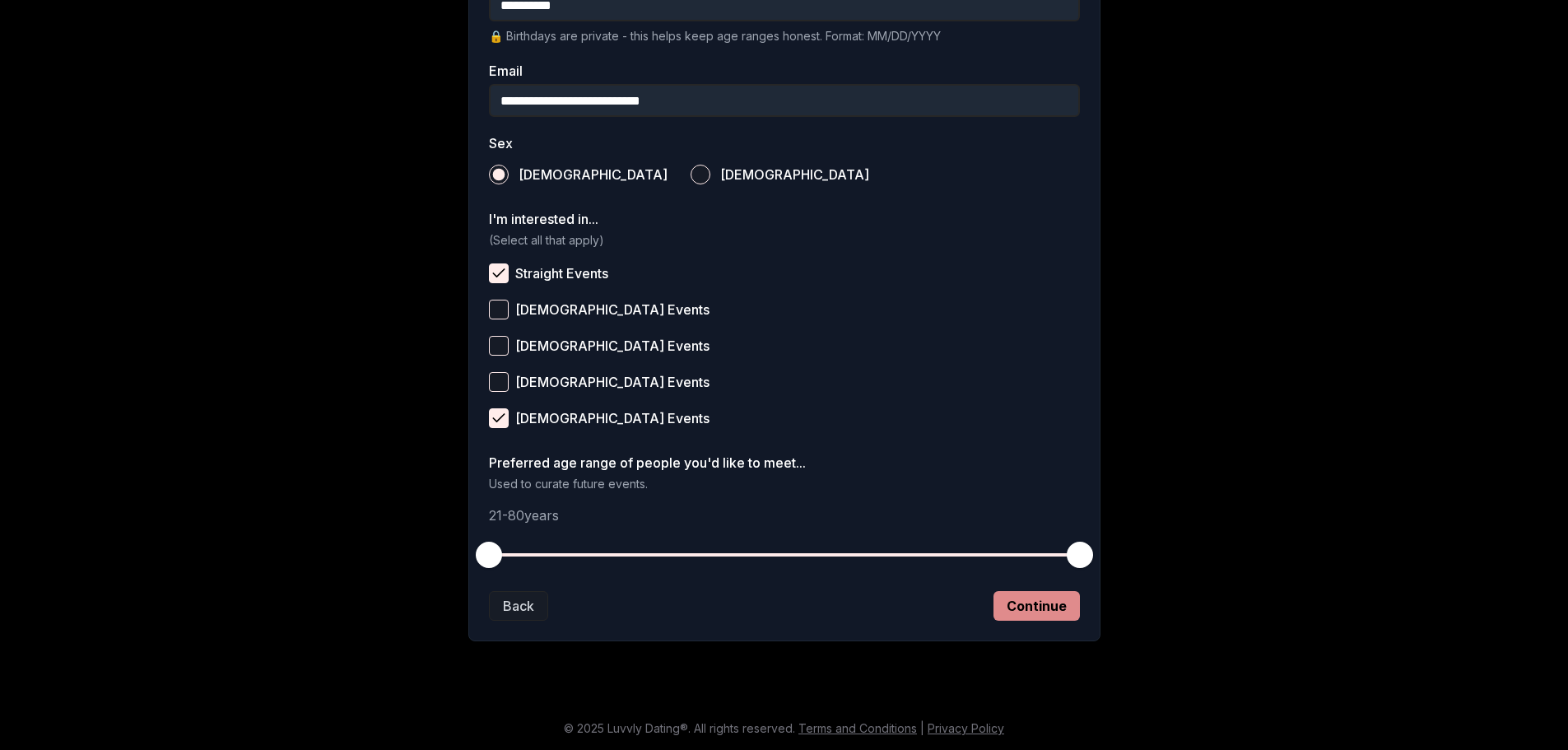
click at [1026, 611] on button "Continue" at bounding box center [1037, 606] width 87 height 30
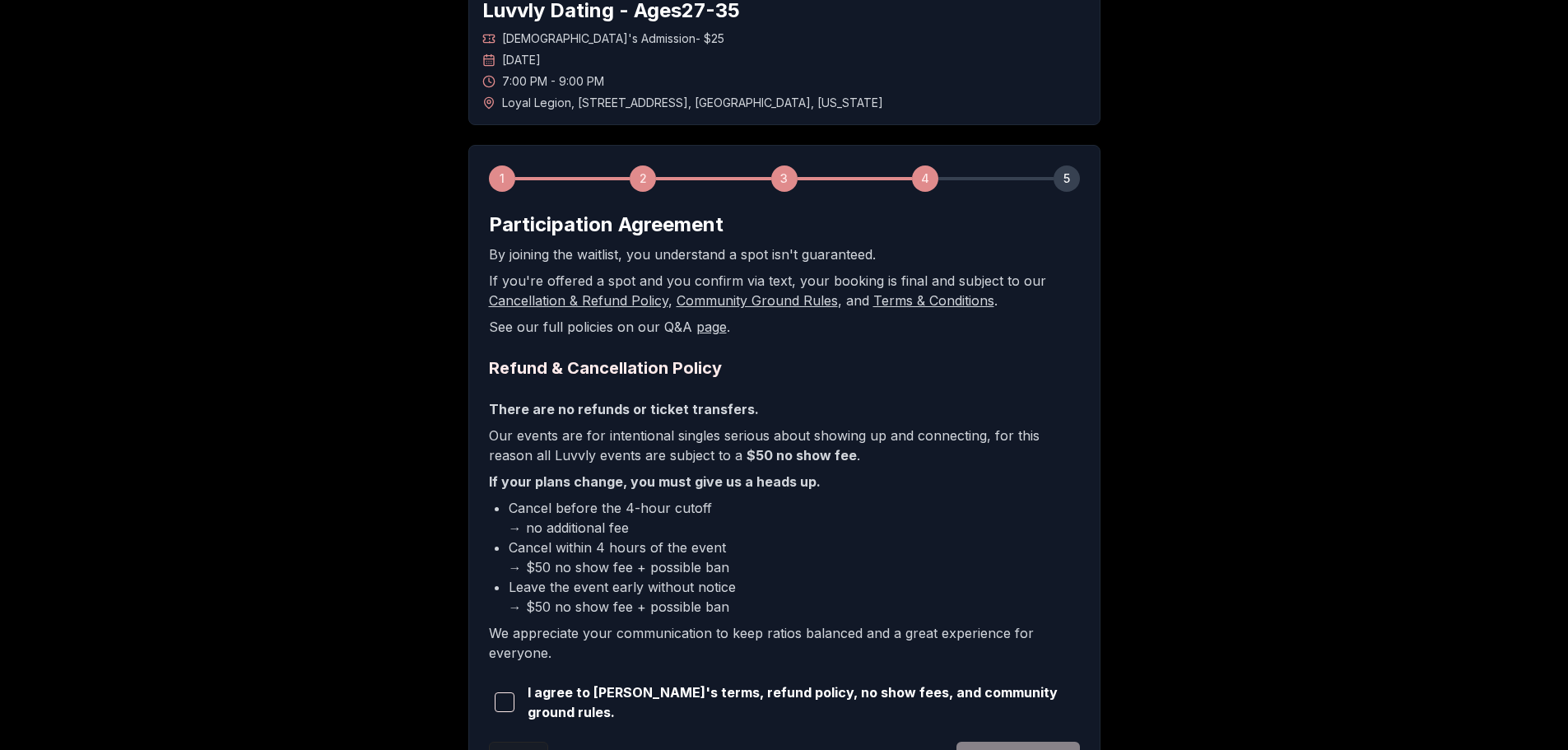
scroll to position [250, 0]
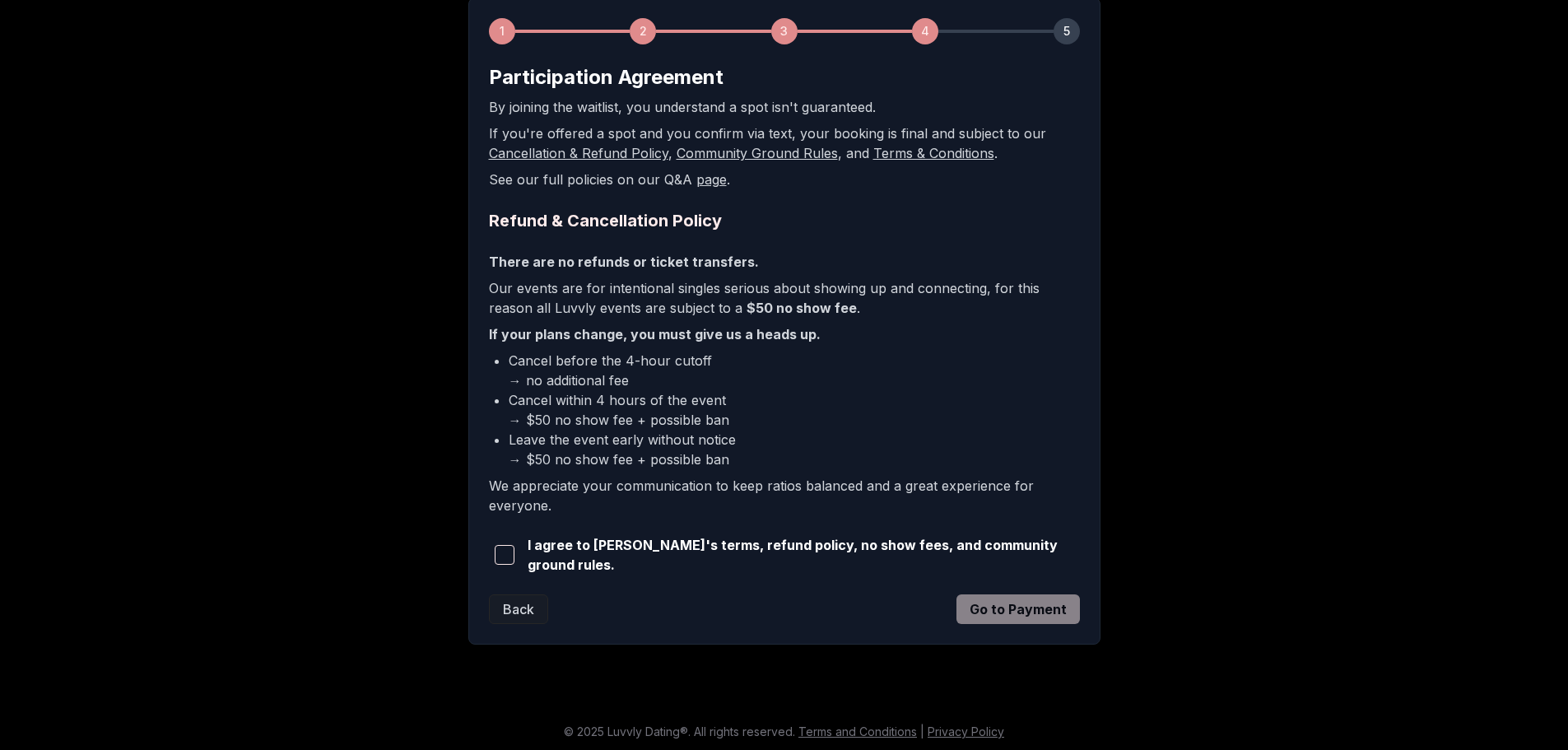
click at [506, 555] on span "button" at bounding box center [504, 554] width 19 height 19
click at [1039, 611] on button "Go to Payment" at bounding box center [1018, 609] width 124 height 30
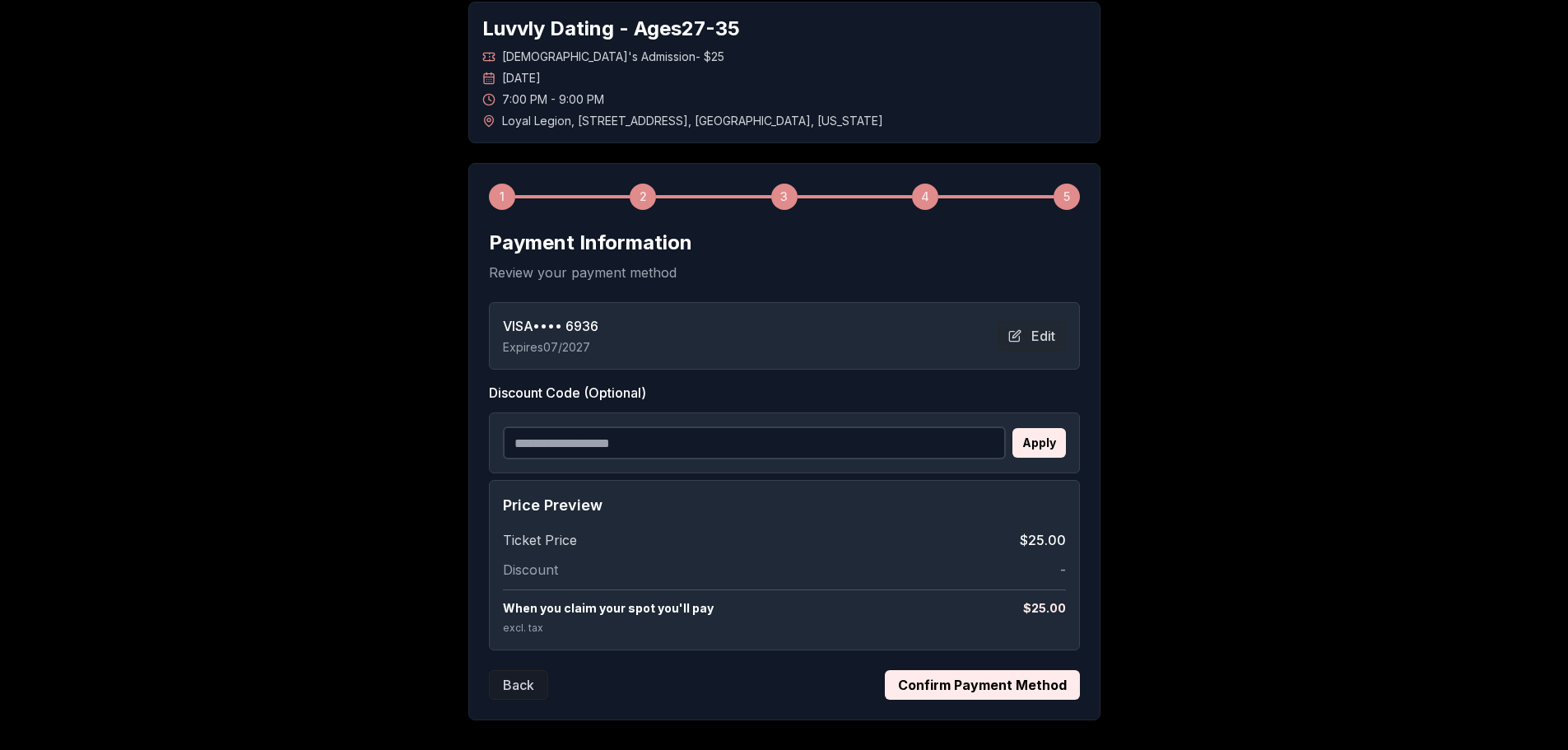
scroll to position [163, 0]
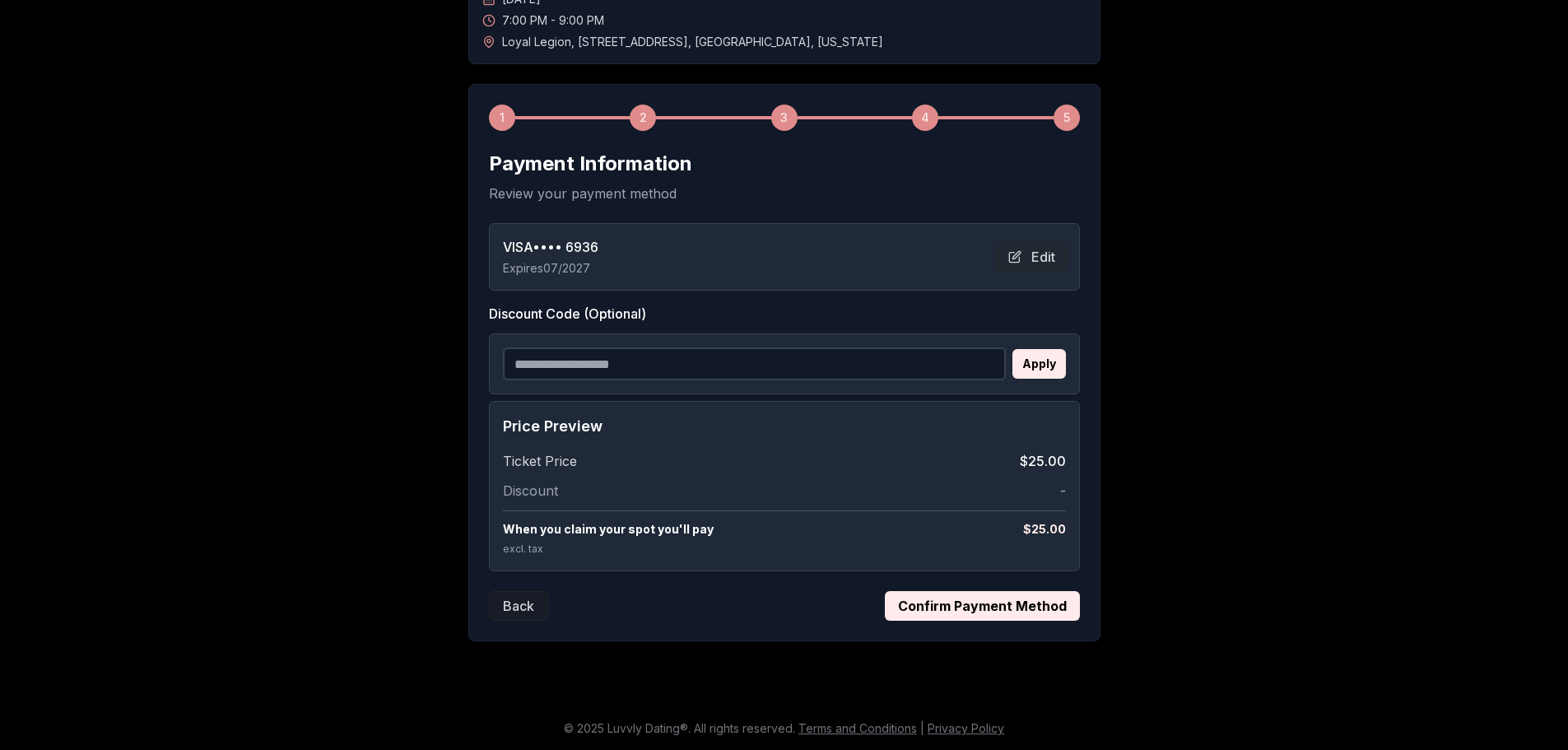
click at [1046, 603] on button "Confirm Payment Method" at bounding box center [982, 606] width 195 height 30
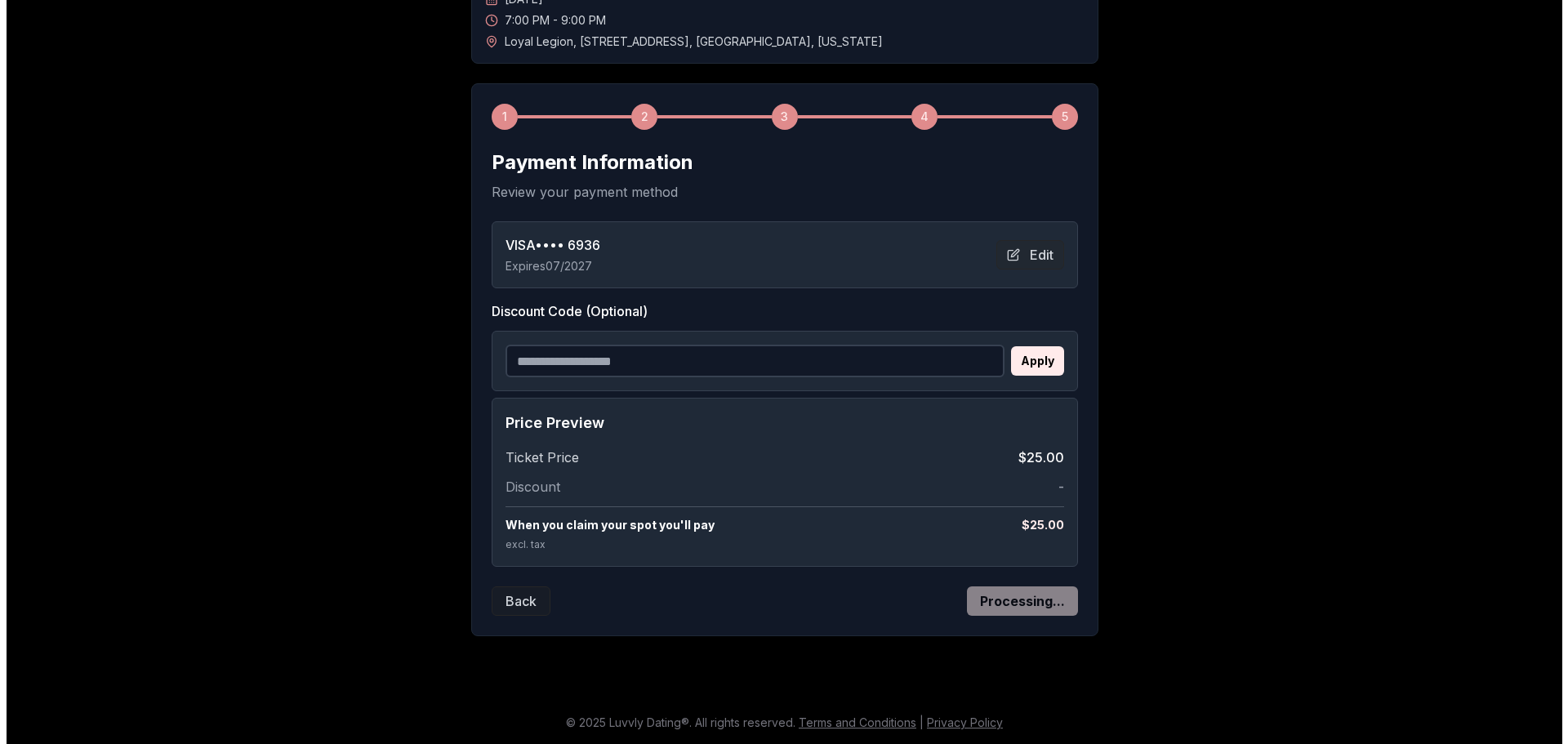
scroll to position [0, 0]
